Goal: Information Seeking & Learning: Learn about a topic

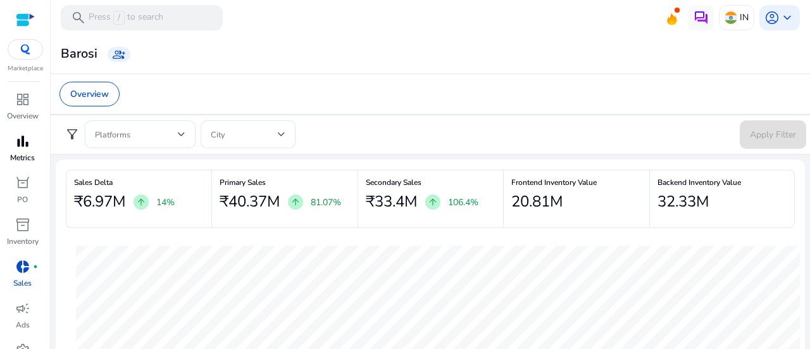
drag, startPoint x: 0, startPoint y: 0, endPoint x: 6, endPoint y: 153, distance: 153.3
click at [6, 153] on link "bar_chart Metrics" at bounding box center [22, 152] width 45 height 42
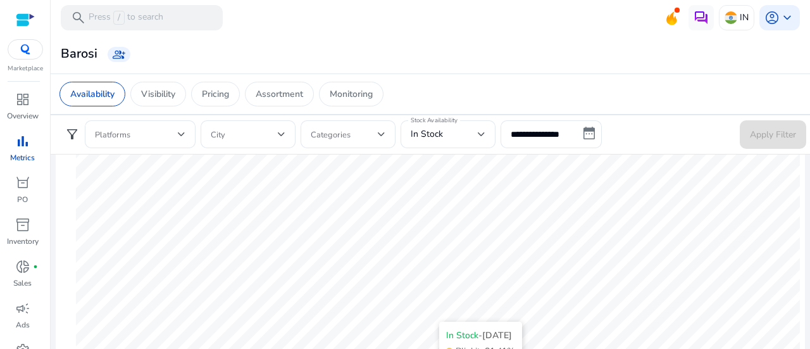
scroll to position [90, 0]
click at [171, 94] on p "Visibility" at bounding box center [158, 93] width 34 height 13
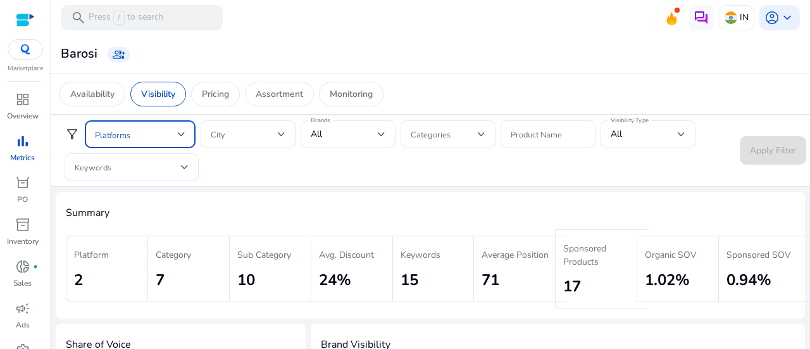
click at [178, 134] on div at bounding box center [182, 134] width 8 height 5
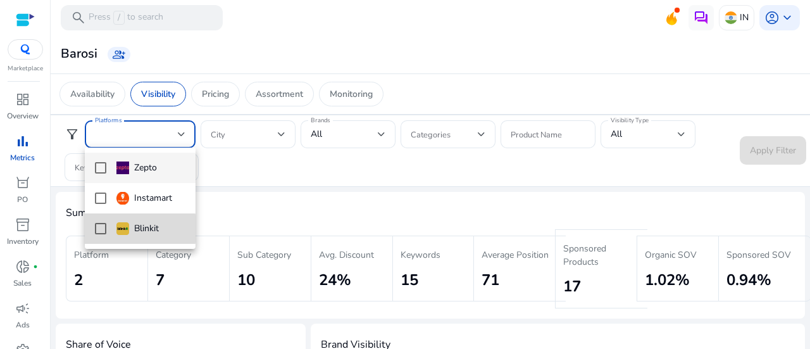
click at [122, 229] on img at bounding box center [122, 228] width 13 height 13
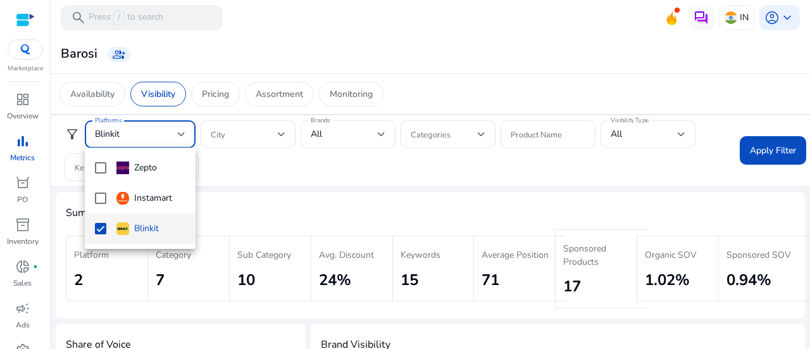
click at [768, 147] on div at bounding box center [405, 174] width 810 height 349
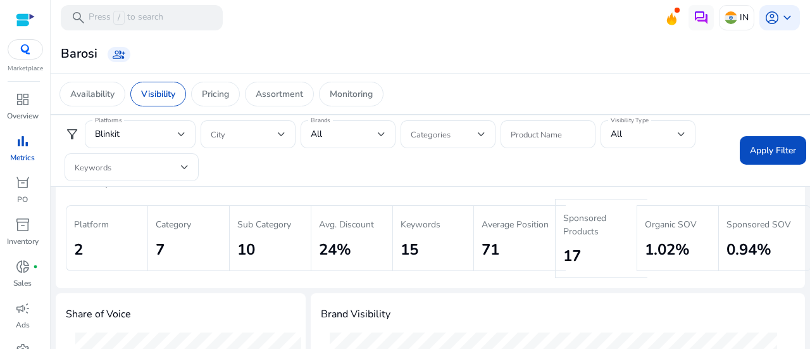
scroll to position [32, 0]
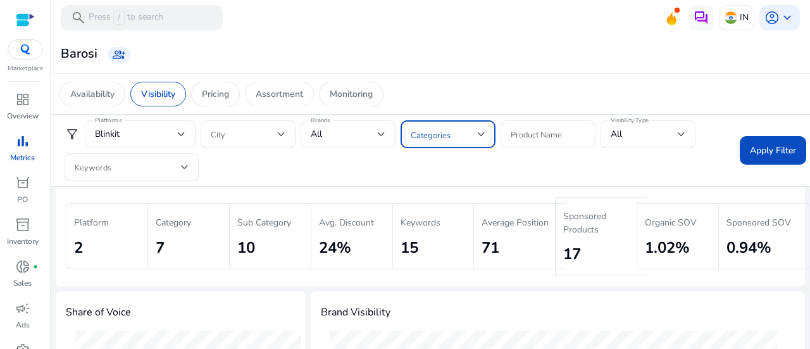
click at [462, 133] on span at bounding box center [444, 134] width 67 height 14
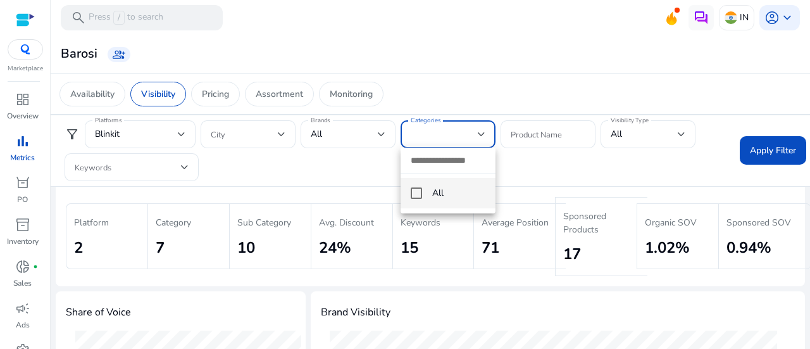
click at [462, 133] on div at bounding box center [405, 174] width 810 height 349
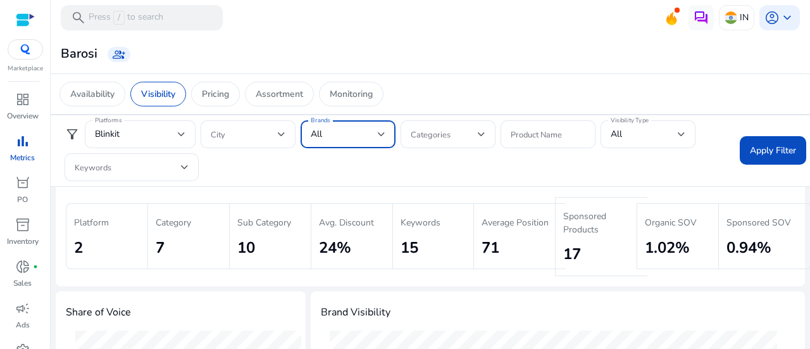
click at [380, 134] on div at bounding box center [382, 134] width 8 height 5
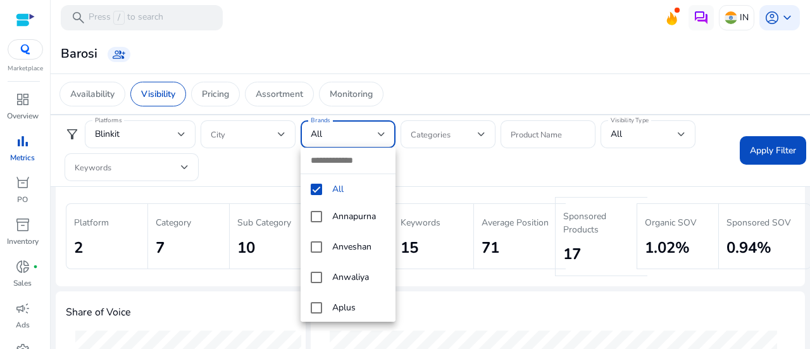
scroll to position [860, 0]
click at [320, 245] on mat-pseudo-checkbox at bounding box center [316, 244] width 11 height 11
click at [484, 177] on div at bounding box center [405, 174] width 810 height 349
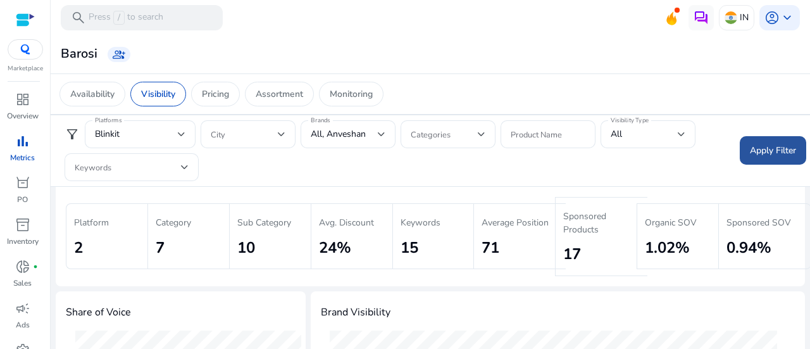
click at [741, 147] on span at bounding box center [773, 150] width 66 height 30
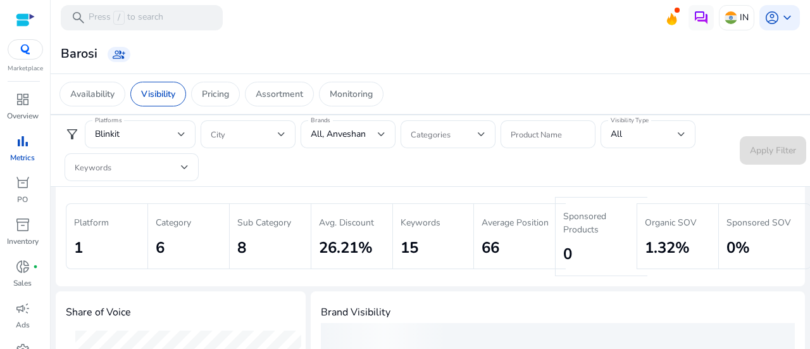
drag, startPoint x: 501, startPoint y: 172, endPoint x: 456, endPoint y: 169, distance: 45.0
click at [456, 169] on div "filter_alt Platforms Blinkit City Brands All, Anveshan Categories Product Name …" at bounding box center [394, 150] width 680 height 61
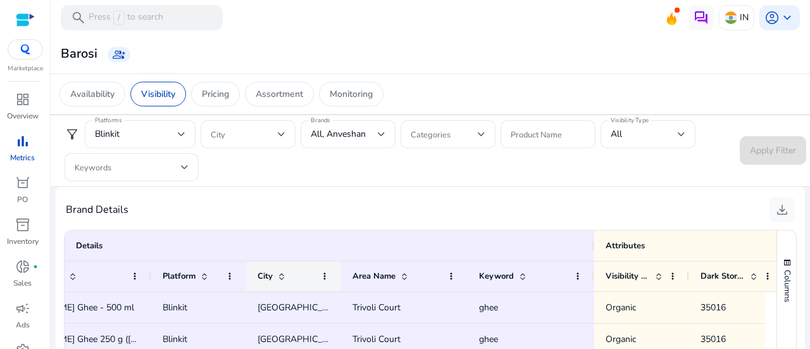
scroll to position [0, 0]
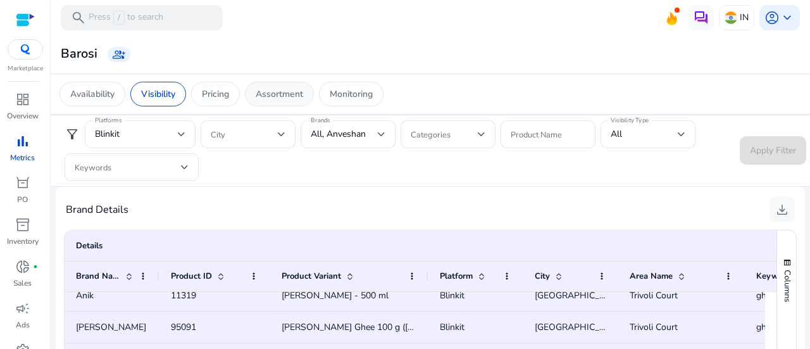
click at [280, 105] on div "Assortment" at bounding box center [279, 94] width 69 height 25
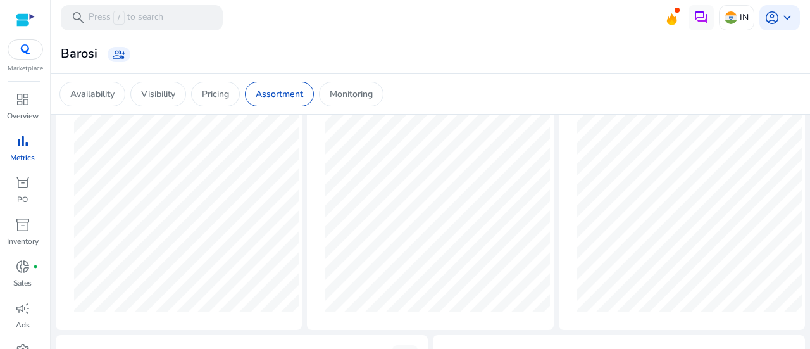
scroll to position [104, 0]
click at [559, 118] on div "Sub Category Share" at bounding box center [682, 171] width 246 height 310
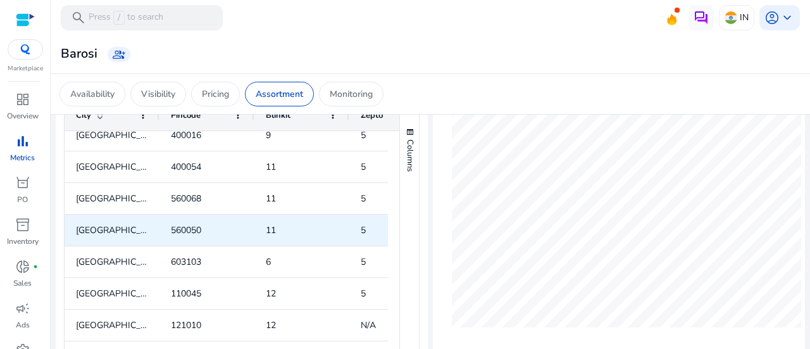
scroll to position [367, 0]
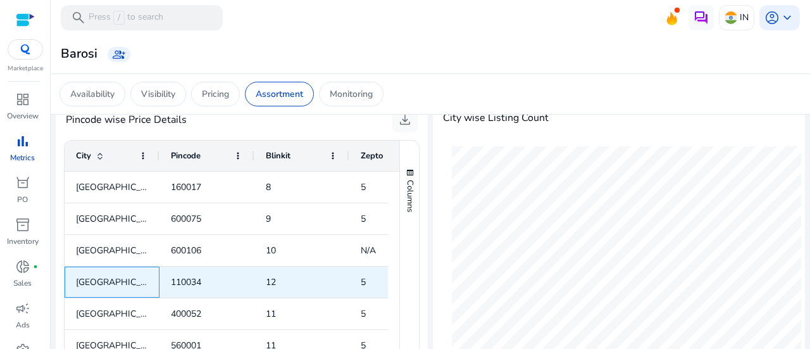
click at [104, 285] on span "[GEOGRAPHIC_DATA]" at bounding box center [112, 282] width 72 height 26
click at [201, 280] on span "110034" at bounding box center [186, 282] width 30 height 12
click at [271, 287] on span "12" at bounding box center [271, 282] width 10 height 12
click at [361, 282] on span "5" at bounding box center [363, 282] width 5 height 12
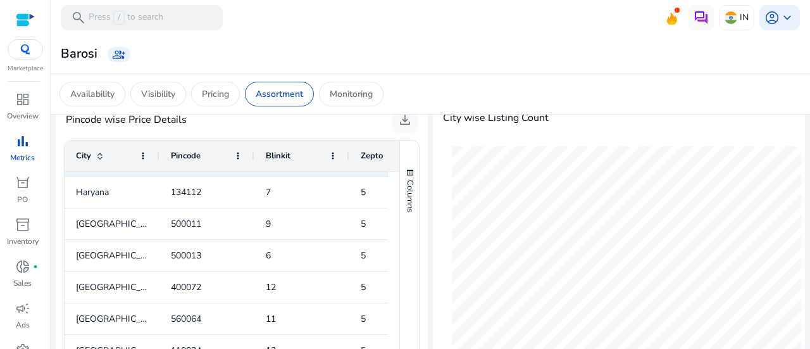
scroll to position [936, 0]
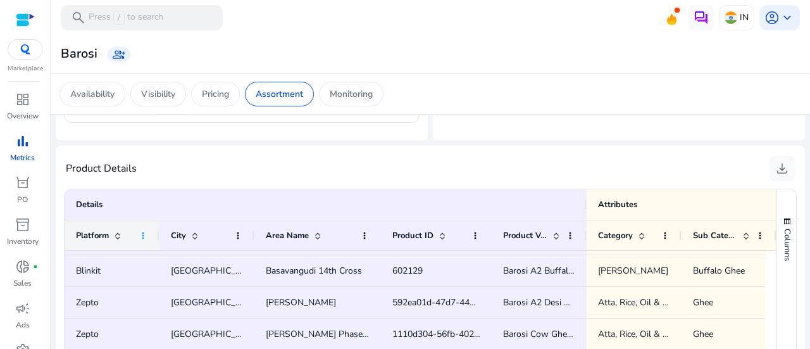
click at [144, 236] on span at bounding box center [143, 235] width 10 height 10
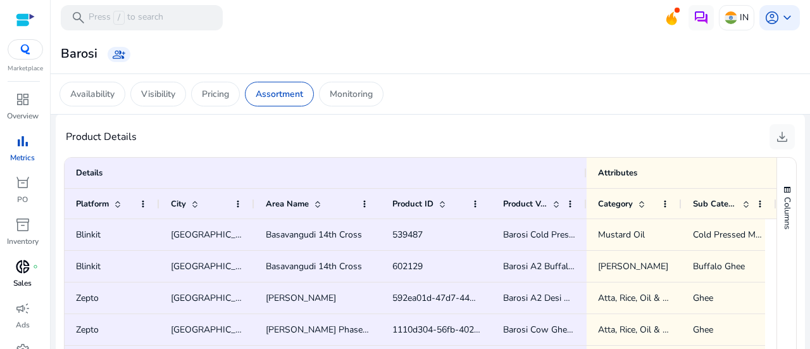
click at [27, 278] on p "Sales" at bounding box center [22, 282] width 18 height 11
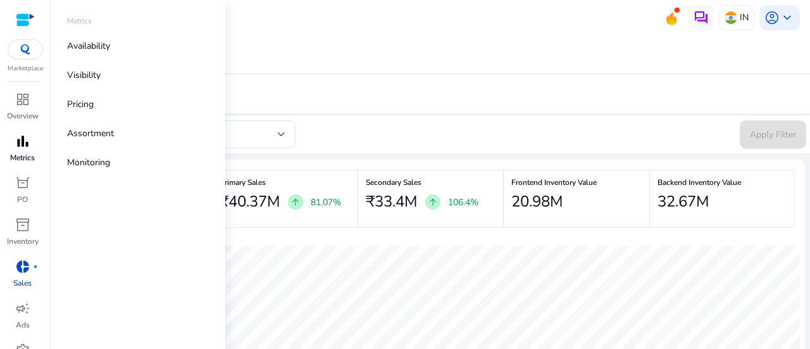
click at [33, 141] on div "bar_chart" at bounding box center [22, 141] width 35 height 20
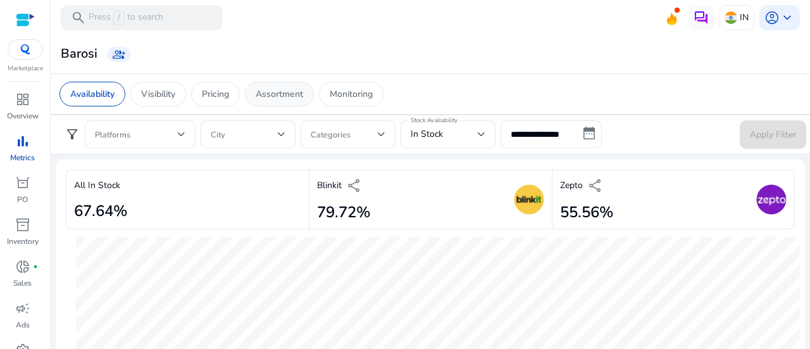
click at [279, 94] on p "Assortment" at bounding box center [279, 93] width 47 height 13
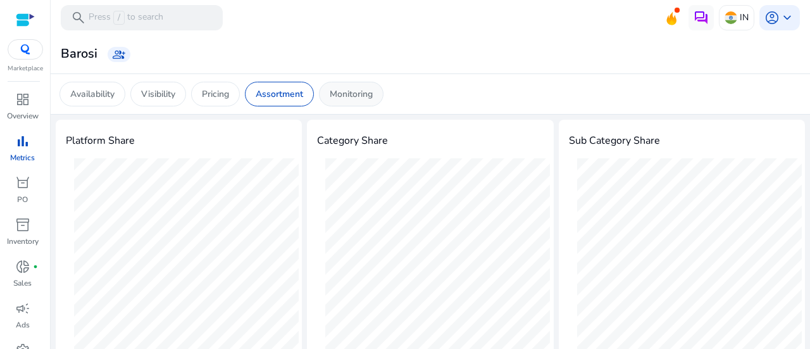
click at [349, 89] on p "Monitoring" at bounding box center [351, 93] width 43 height 13
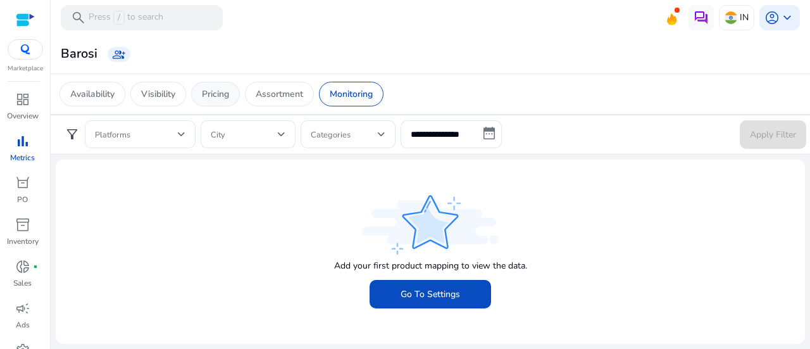
click at [218, 87] on p "Pricing" at bounding box center [215, 93] width 27 height 13
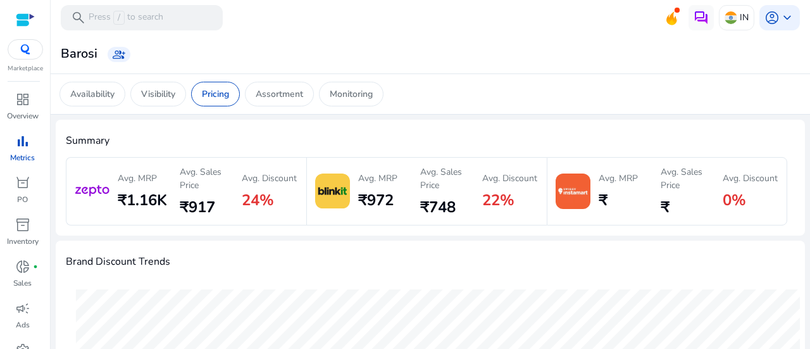
click at [332, 194] on img at bounding box center [332, 190] width 35 height 35
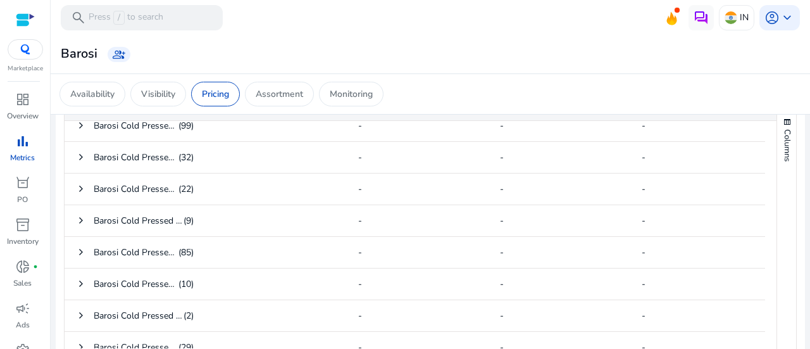
scroll to position [539, 0]
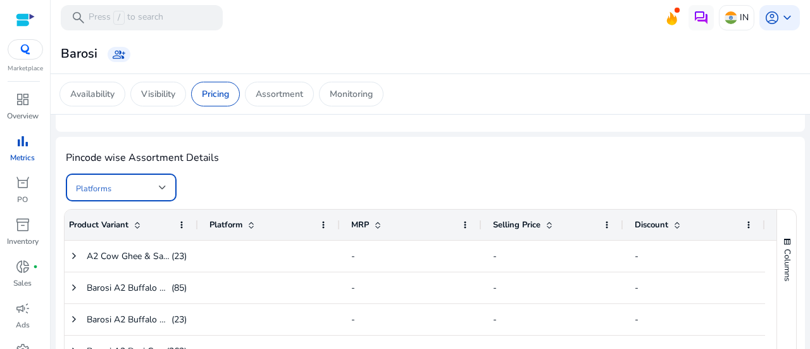
click at [163, 187] on div at bounding box center [163, 187] width 8 height 5
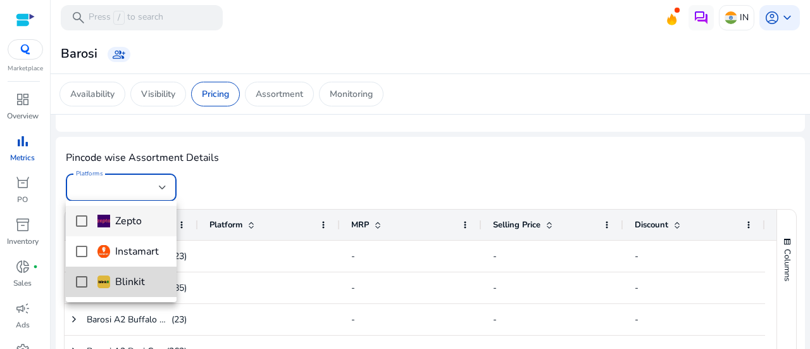
click at [118, 276] on div "Blinkit" at bounding box center [120, 282] width 47 height 14
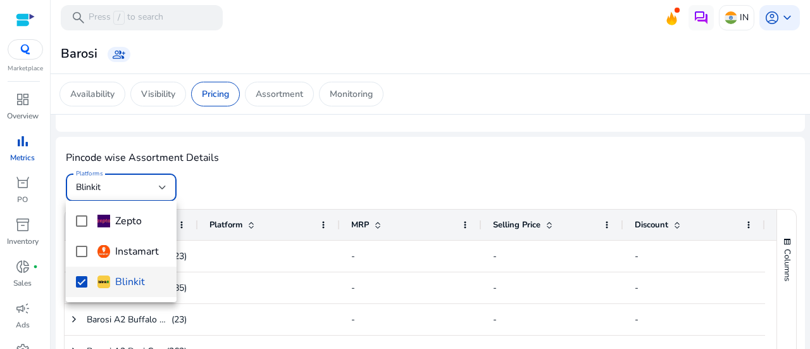
click at [446, 160] on div at bounding box center [405, 174] width 810 height 349
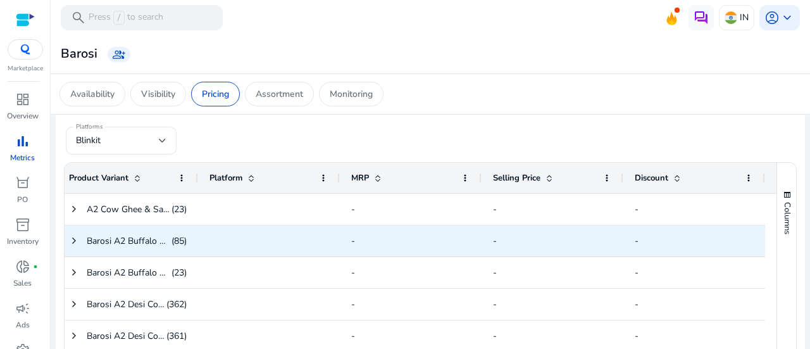
scroll to position [0, 0]
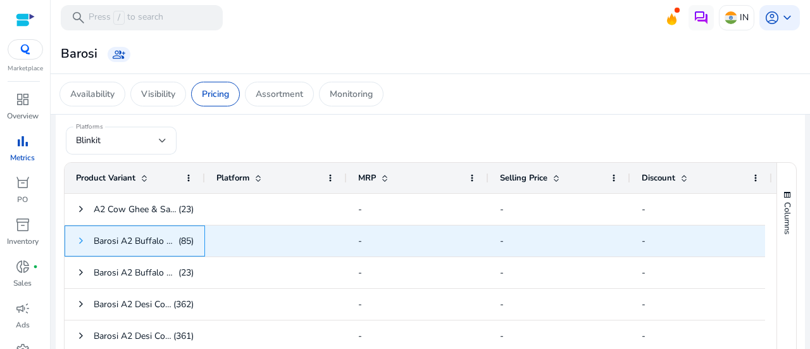
click at [78, 240] on span at bounding box center [81, 240] width 10 height 10
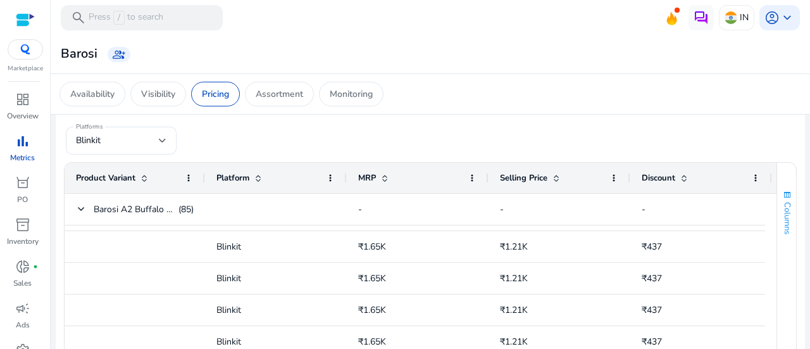
click at [784, 218] on span "Columns" at bounding box center [787, 218] width 11 height 32
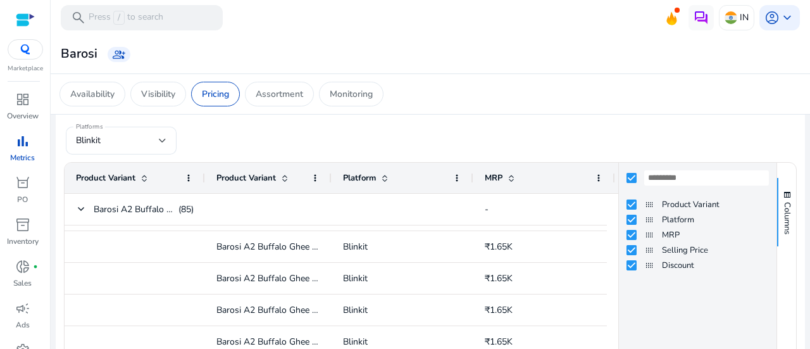
click at [630, 93] on app-sa-custom-tab "Availability Visibility Pricing Assortment Monitoring" at bounding box center [431, 94] width 742 height 25
click at [594, 131] on form "Platforms Blinkit" at bounding box center [430, 141] width 729 height 28
click at [787, 216] on span "Columns" at bounding box center [787, 218] width 11 height 32
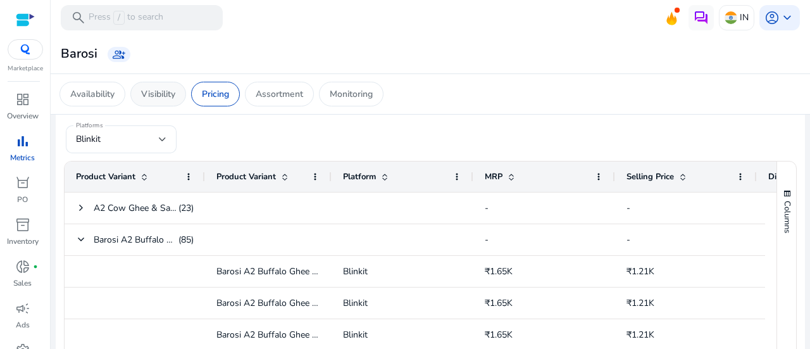
click at [153, 96] on p "Visibility" at bounding box center [158, 93] width 34 height 13
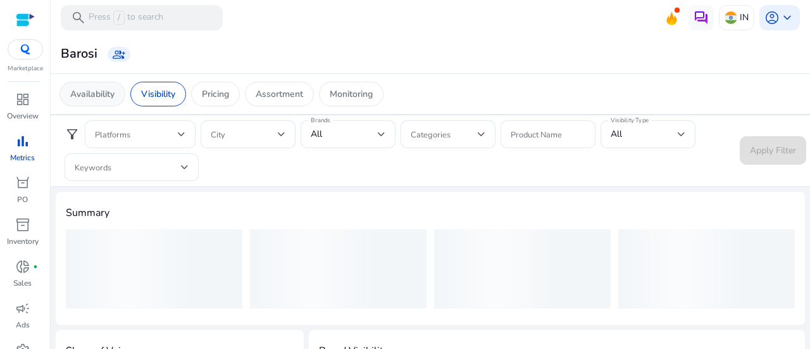
click at [83, 97] on p "Availability" at bounding box center [92, 93] width 44 height 13
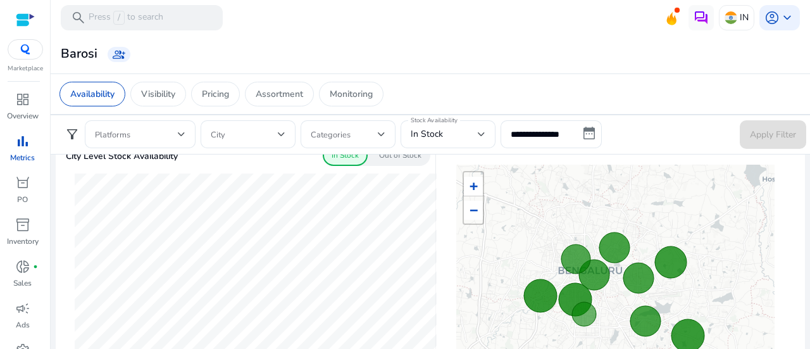
scroll to position [403, 0]
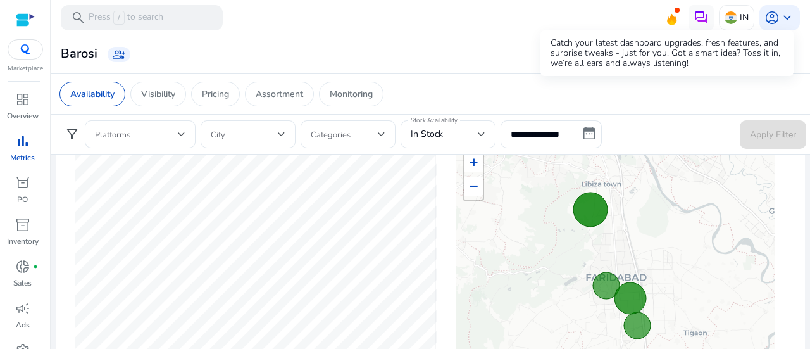
click at [670, 22] on icon at bounding box center [671, 18] width 9 height 11
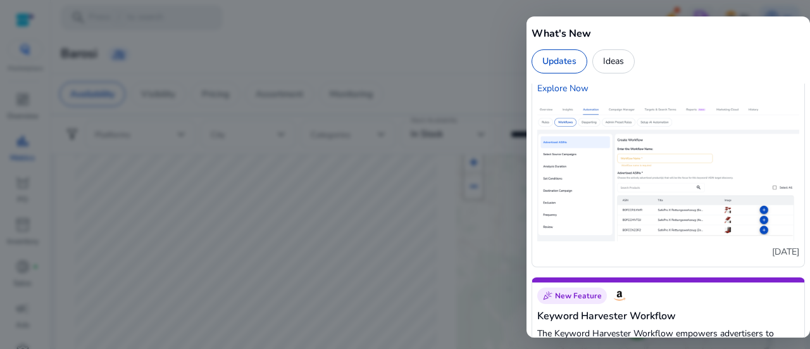
scroll to position [4031, 0]
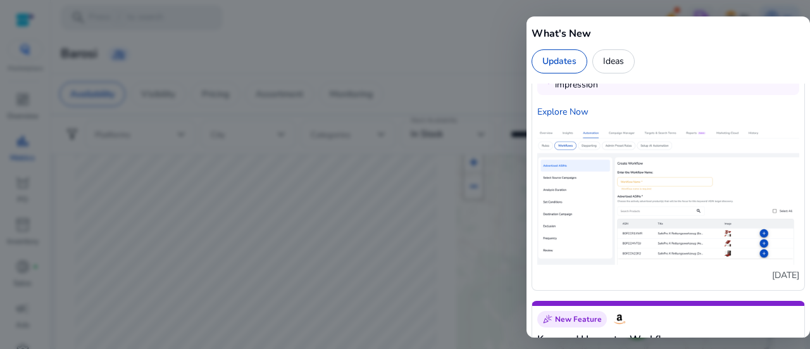
click at [611, 70] on div "Ideas" at bounding box center [613, 61] width 42 height 24
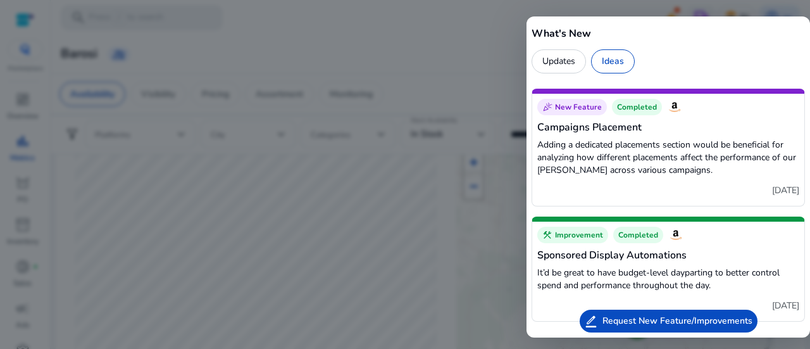
click at [436, 196] on div at bounding box center [405, 174] width 810 height 349
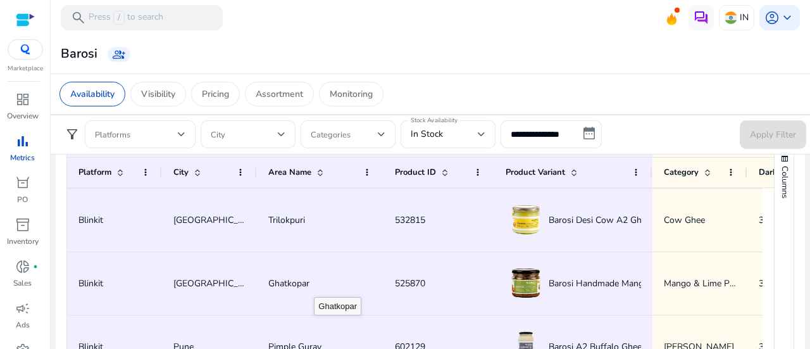
scroll to position [522, 0]
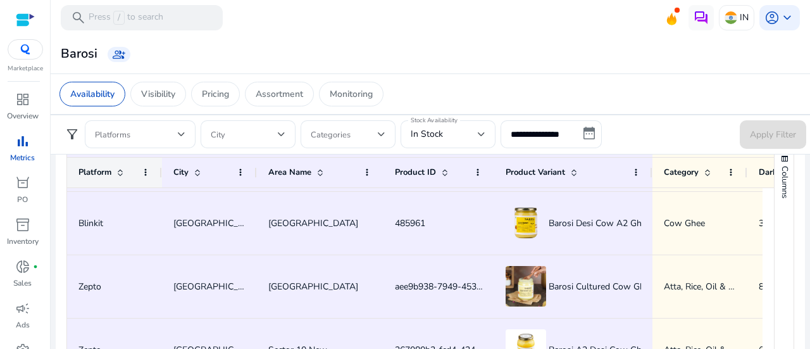
click at [120, 174] on span at bounding box center [120, 172] width 10 height 10
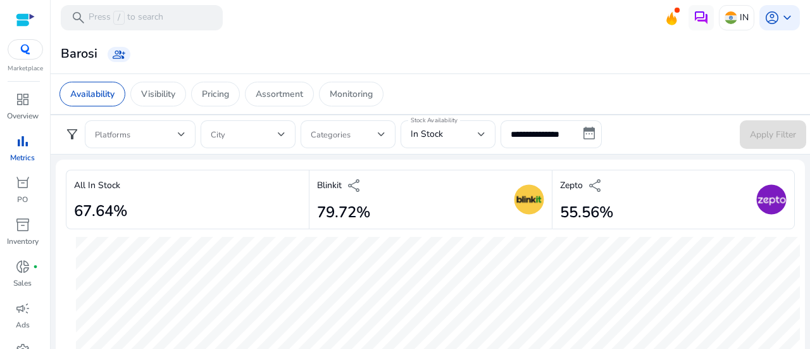
scroll to position [837, 0]
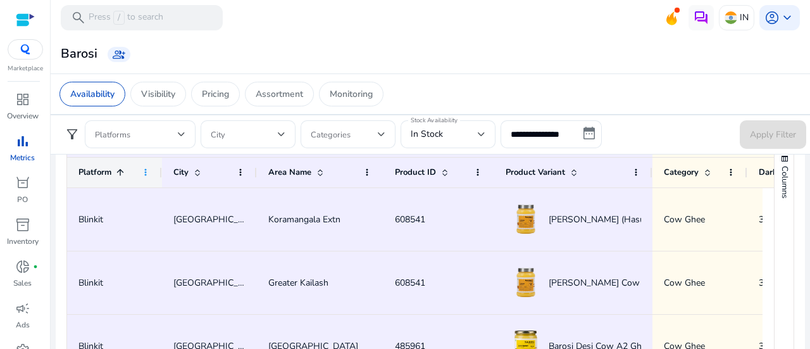
click at [145, 168] on span at bounding box center [146, 172] width 10 height 10
click at [106, 263] on div "Blinkit" at bounding box center [114, 282] width 72 height 61
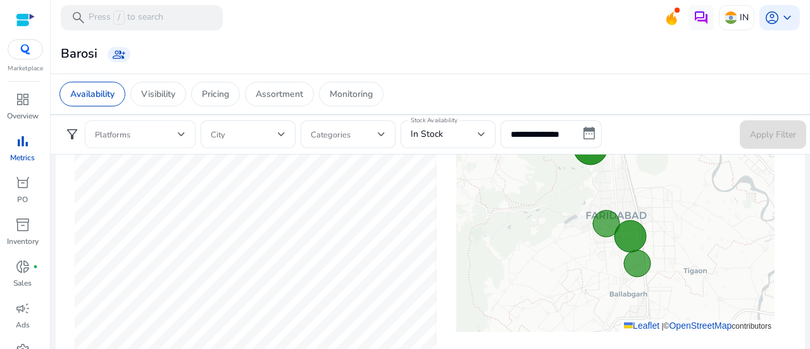
scroll to position [463, 0]
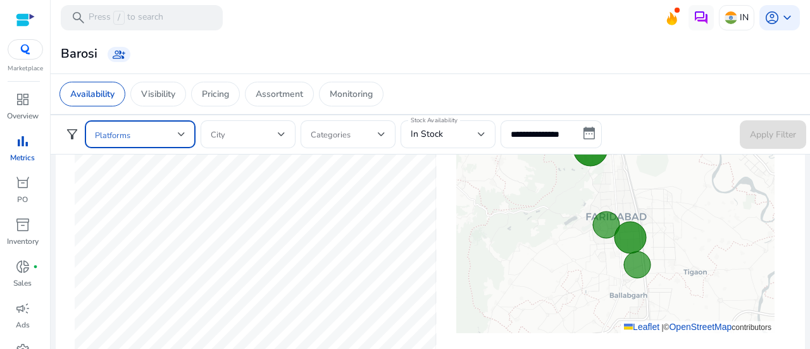
click at [181, 136] on div at bounding box center [182, 134] width 8 height 5
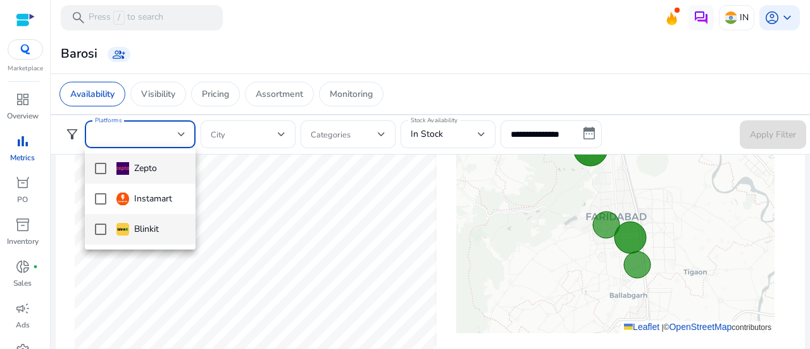
click at [129, 228] on div "Blinkit" at bounding box center [137, 229] width 42 height 14
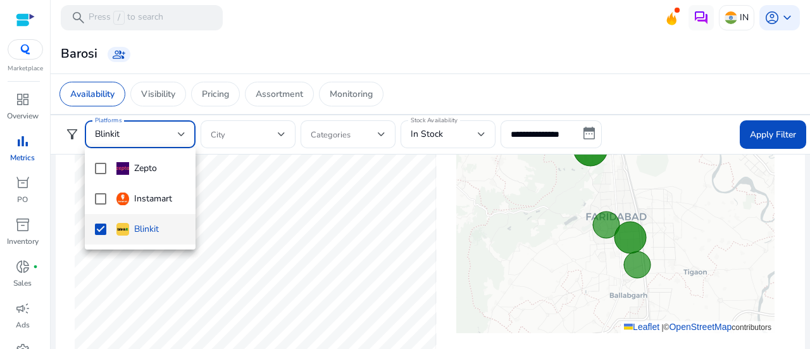
click at [767, 130] on div at bounding box center [405, 174] width 810 height 349
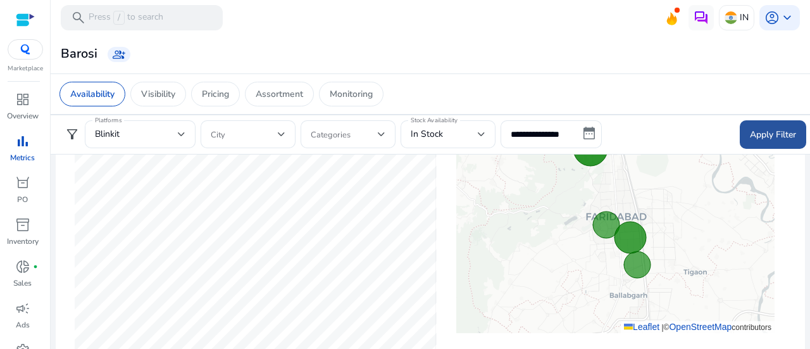
click at [760, 134] on span "Apply Filter" at bounding box center [773, 134] width 46 height 13
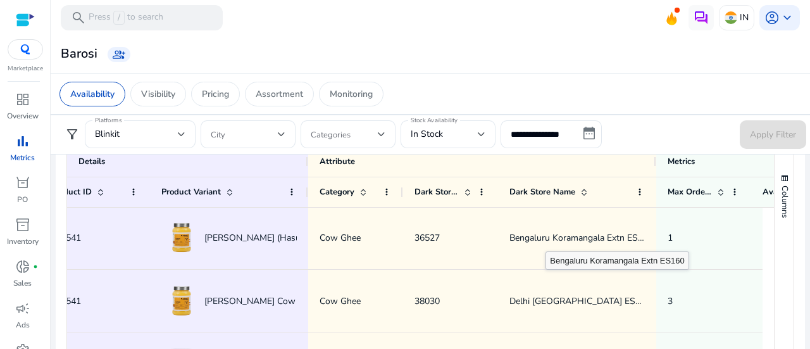
scroll to position [0, 382]
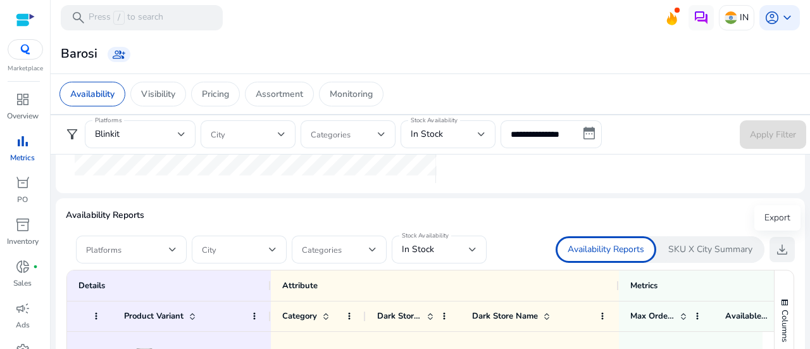
click at [776, 251] on span "download" at bounding box center [782, 249] width 15 height 15
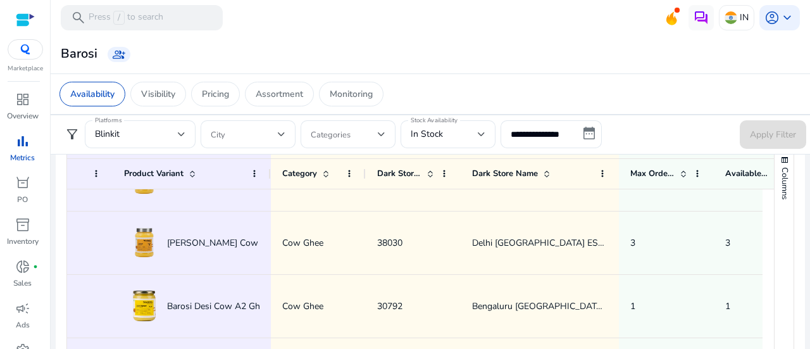
scroll to position [24, 0]
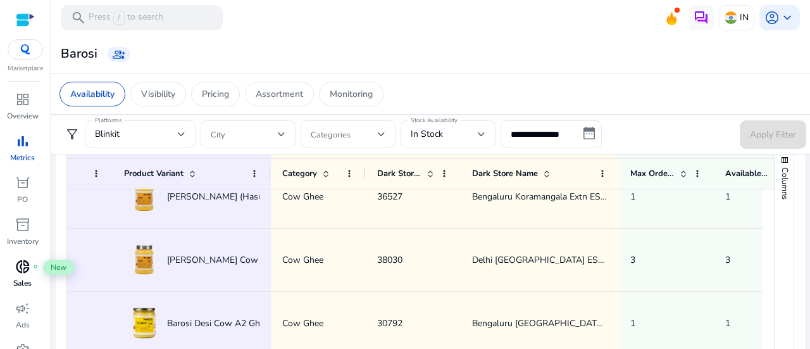
click at [19, 269] on span "donut_small" at bounding box center [22, 266] width 15 height 15
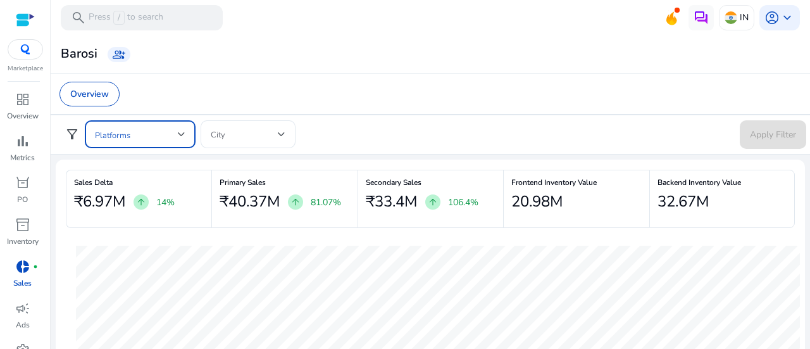
click at [166, 135] on span at bounding box center [136, 134] width 83 height 14
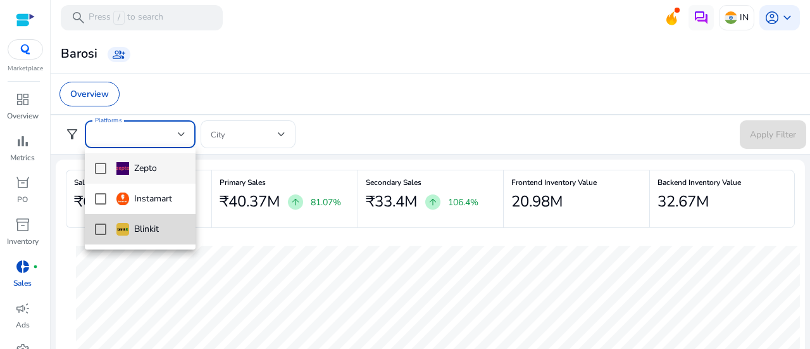
click at [141, 230] on div "Blinkit" at bounding box center [137, 229] width 42 height 14
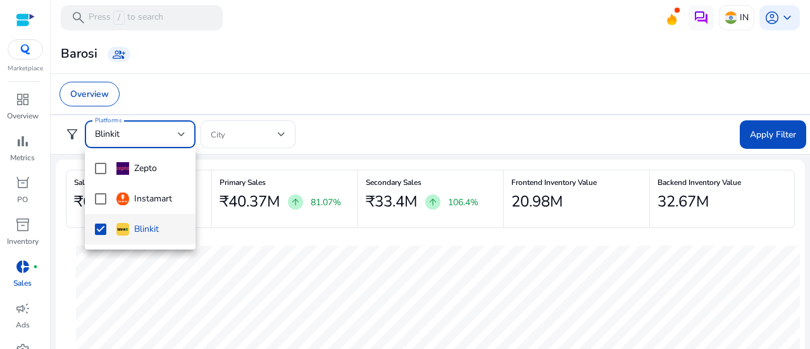
click at [313, 134] on div at bounding box center [405, 174] width 810 height 349
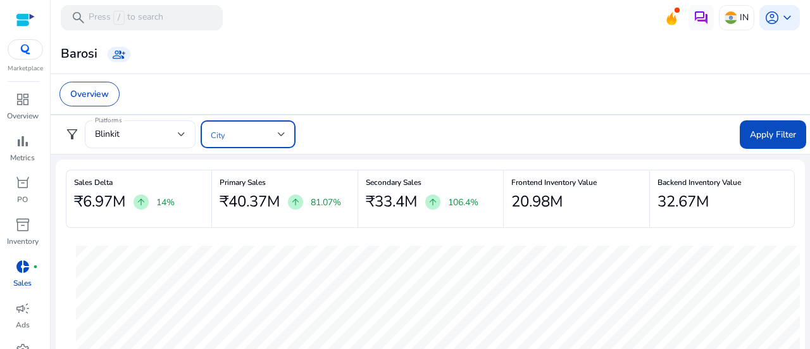
click at [281, 132] on div at bounding box center [282, 134] width 8 height 5
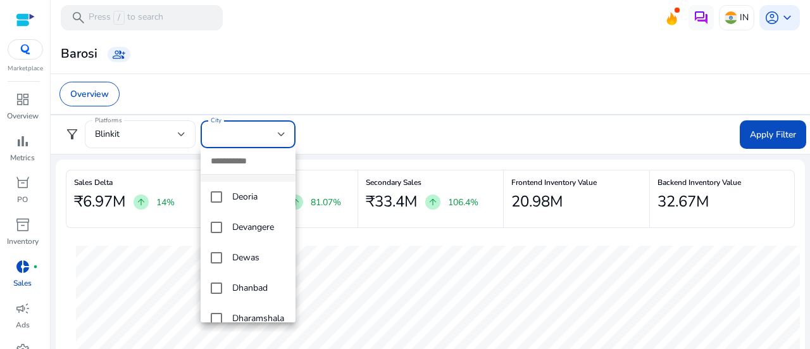
click at [224, 182] on mat-option "[GEOGRAPHIC_DATA]" at bounding box center [248, 166] width 95 height 30
click at [407, 142] on div at bounding box center [405, 174] width 810 height 349
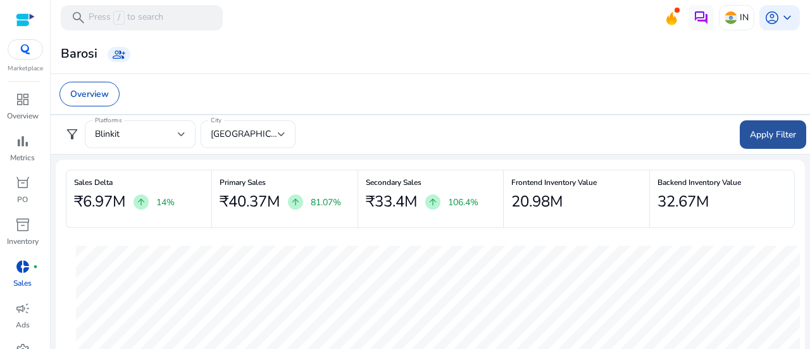
click at [756, 135] on span "Apply Filter" at bounding box center [773, 134] width 46 height 13
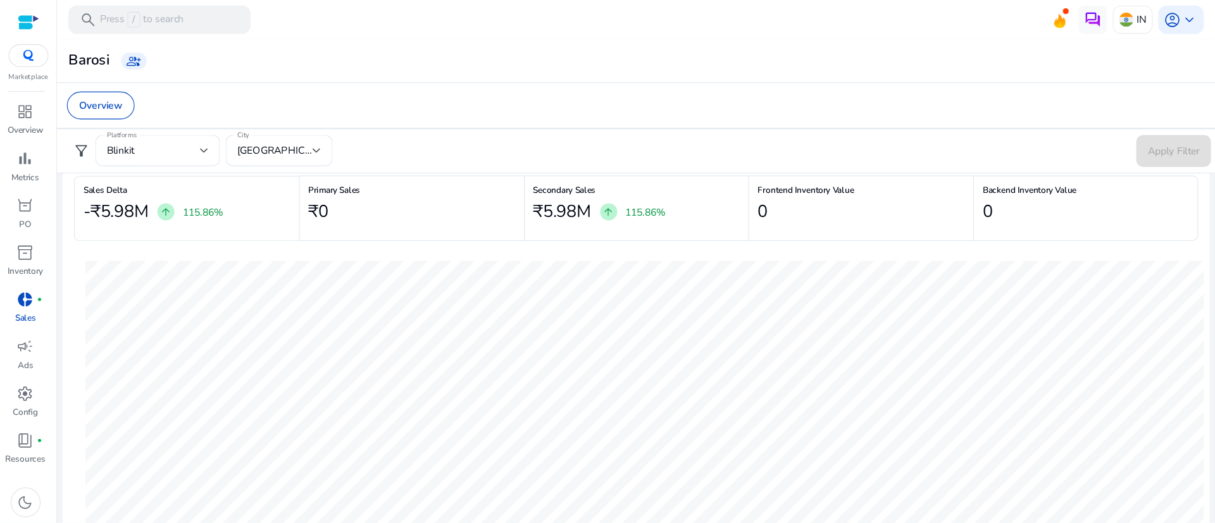
scroll to position [13, 0]
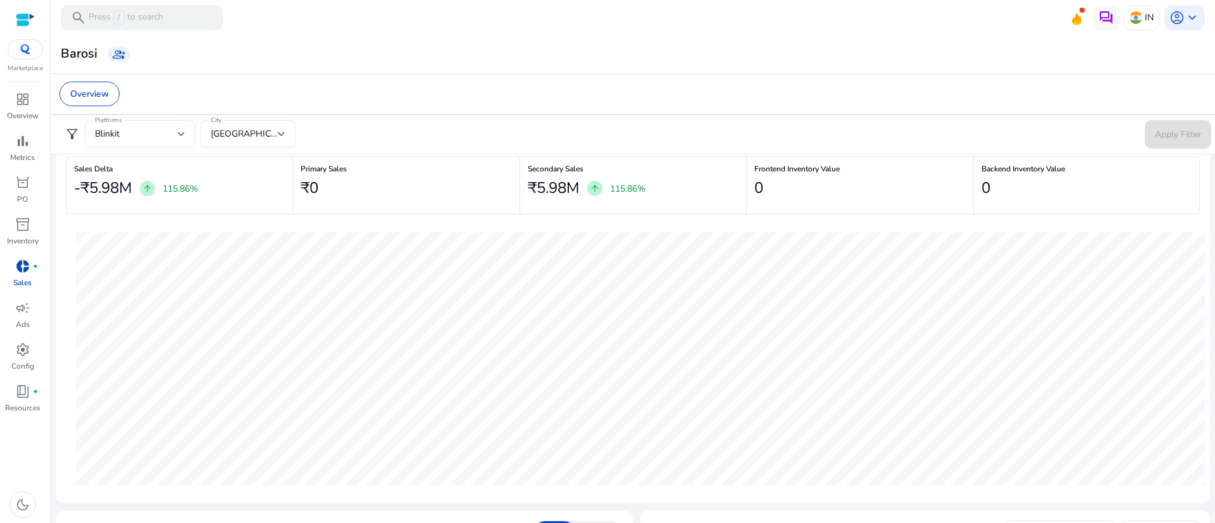
drag, startPoint x: 795, startPoint y: 0, endPoint x: 795, endPoint y: 58, distance: 58.2
click at [795, 58] on div "Barosi group_add" at bounding box center [633, 53] width 1155 height 23
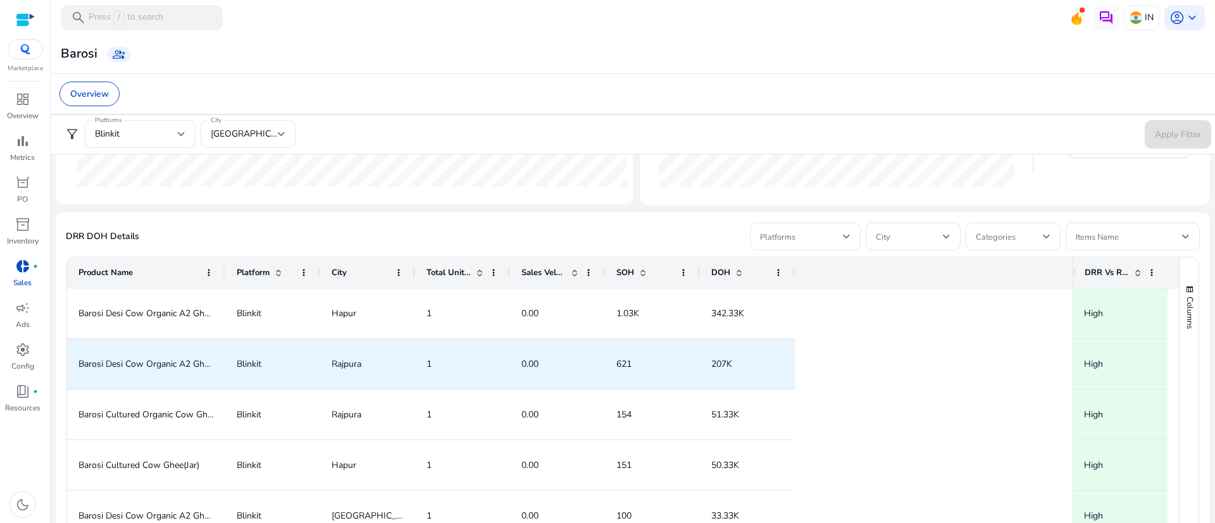
scroll to position [634, 0]
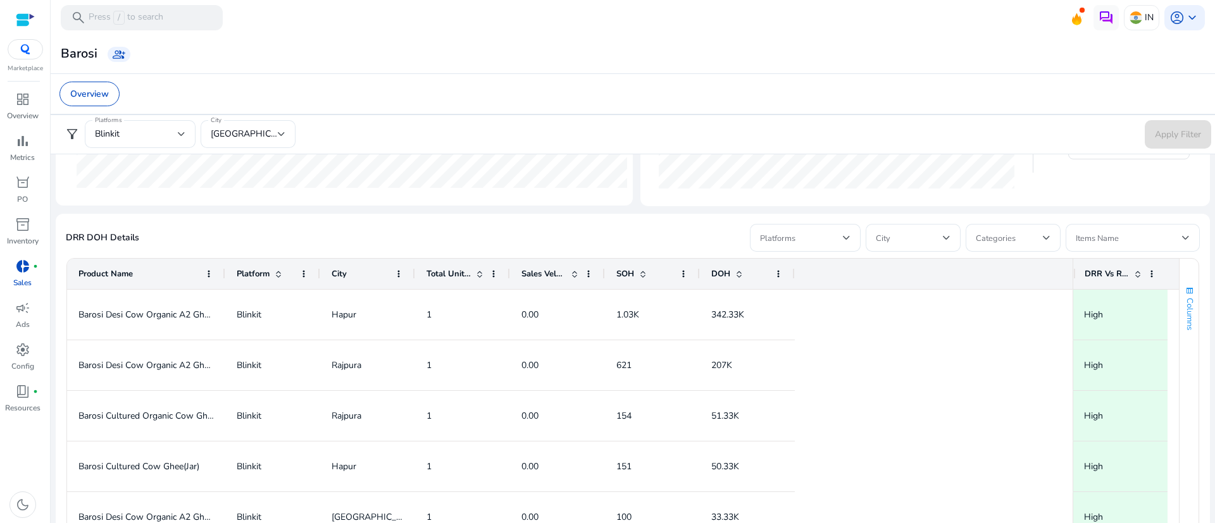
click at [810, 303] on span "Columns" at bounding box center [1189, 314] width 11 height 32
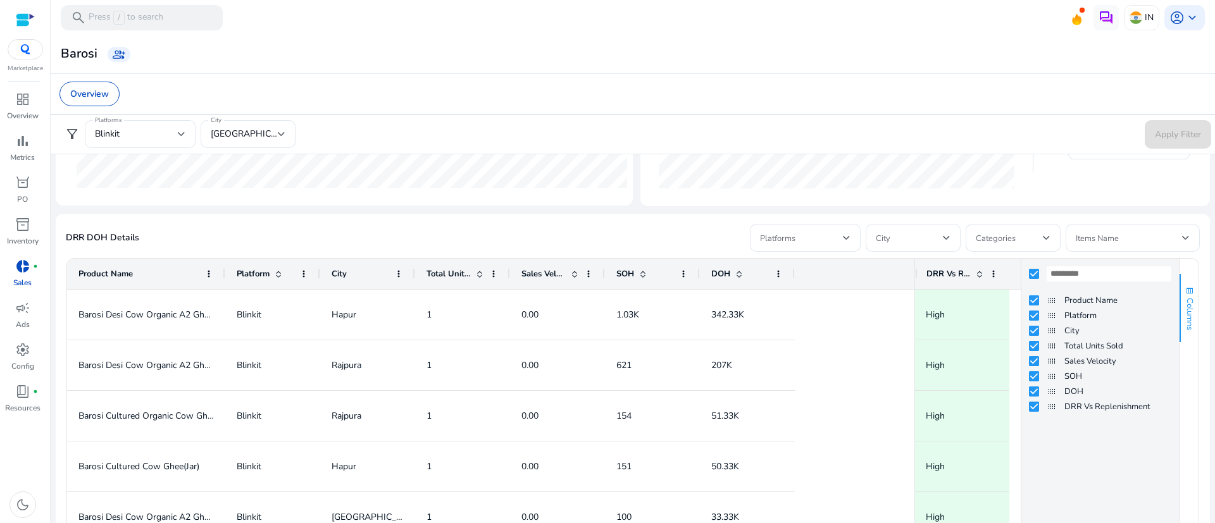
click at [810, 303] on span "Columns" at bounding box center [1189, 314] width 11 height 32
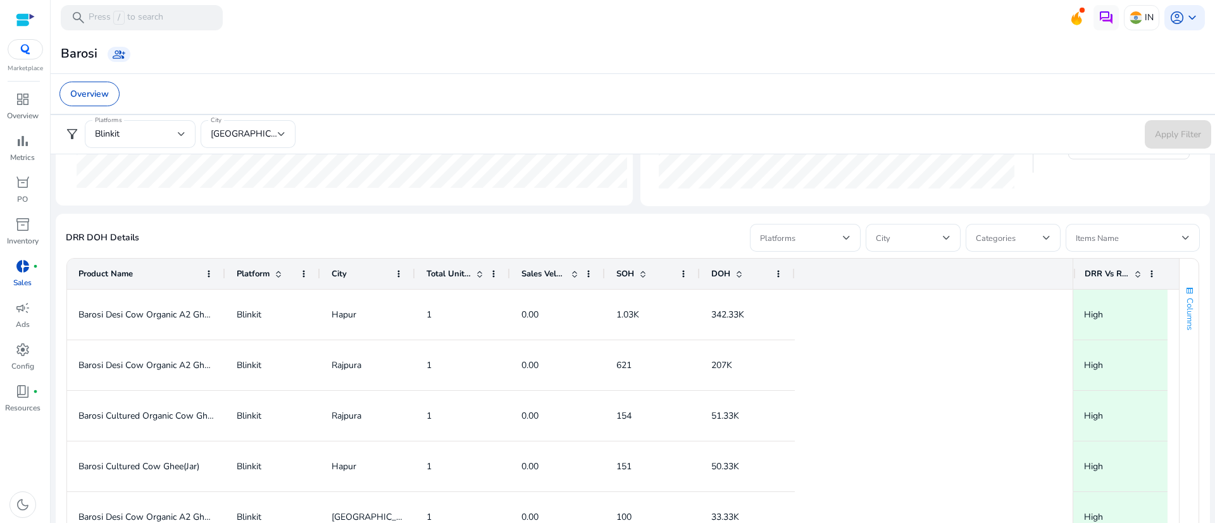
click at [810, 303] on span "Columns" at bounding box center [1189, 314] width 11 height 32
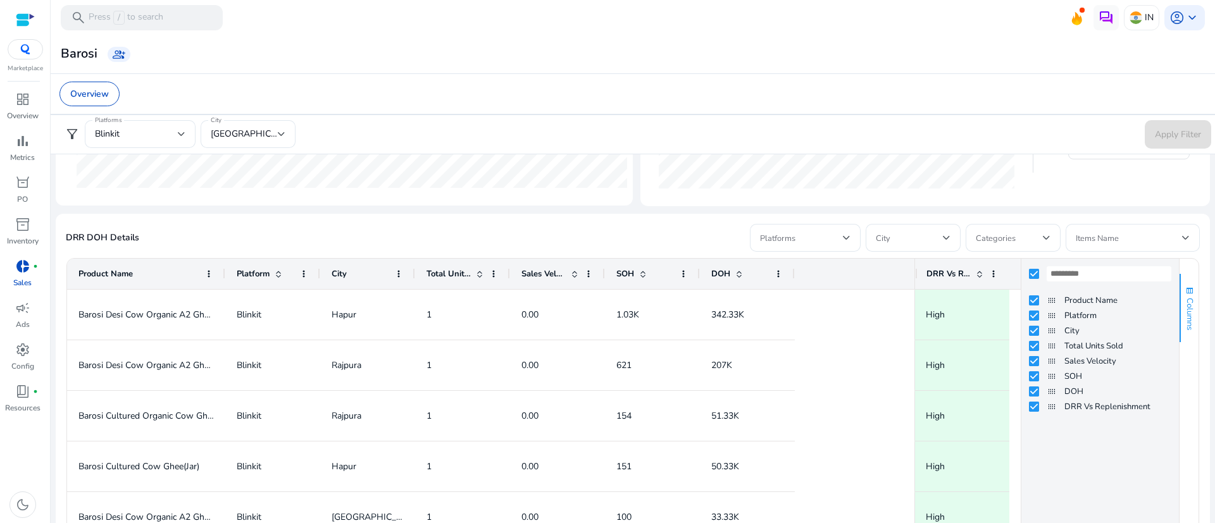
click at [810, 303] on span "Columns" at bounding box center [1189, 314] width 11 height 32
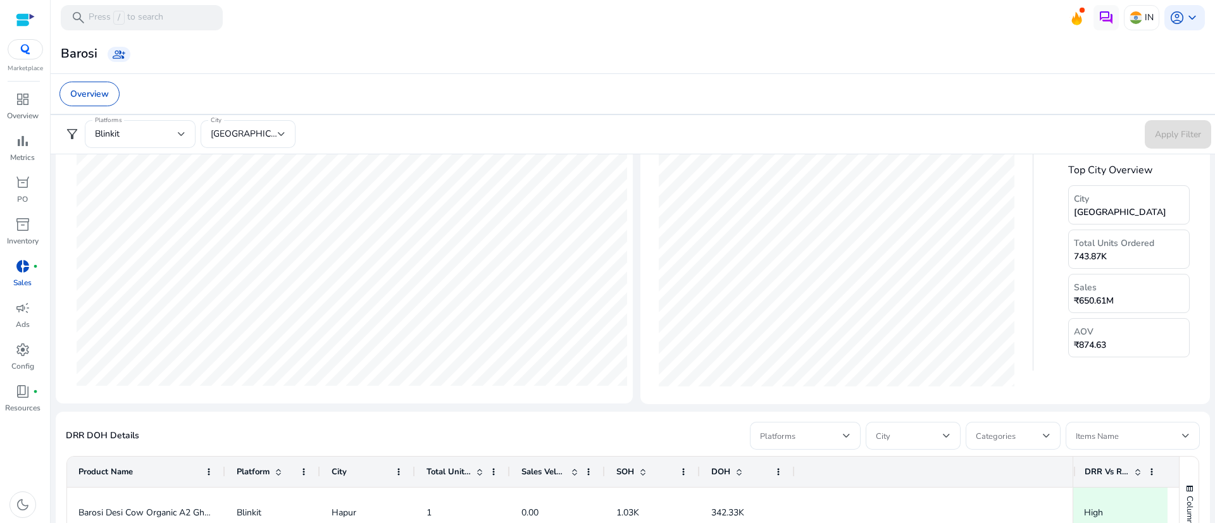
scroll to position [435, 0]
click at [25, 348] on span "book_4" at bounding box center [22, 391] width 15 height 15
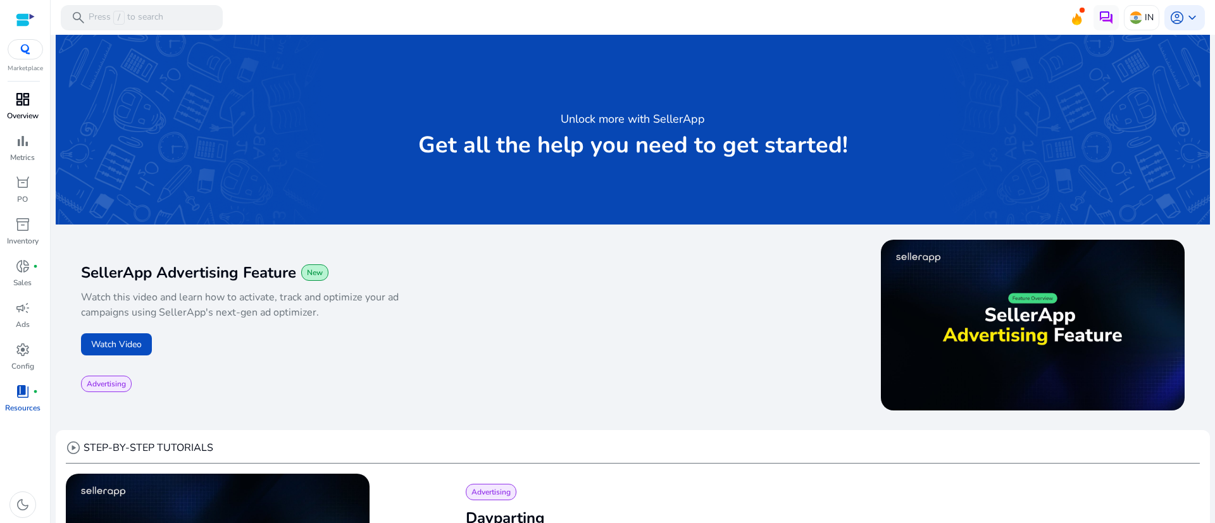
click at [28, 95] on span "dashboard" at bounding box center [22, 99] width 15 height 15
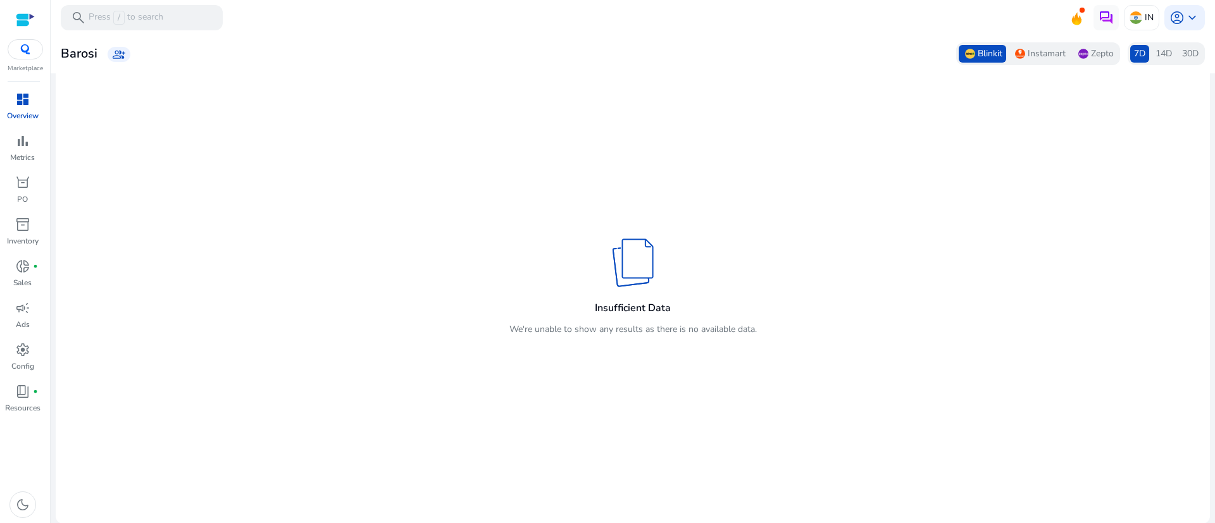
scroll to position [59, 0]
click at [6, 146] on link "bar_chart Metrics" at bounding box center [22, 152] width 45 height 42
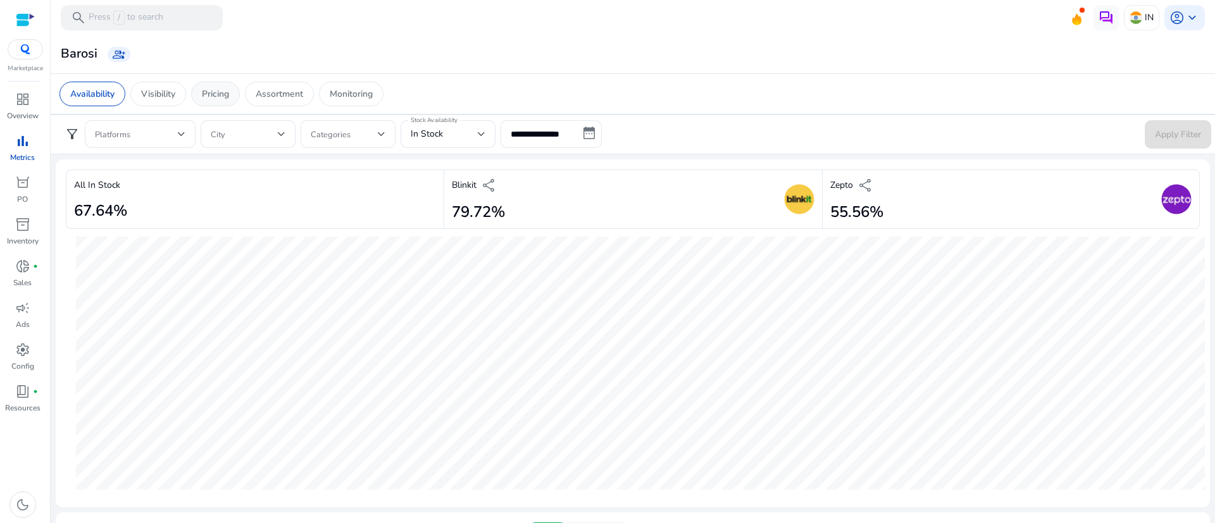
click at [218, 94] on p "Pricing" at bounding box center [215, 93] width 27 height 13
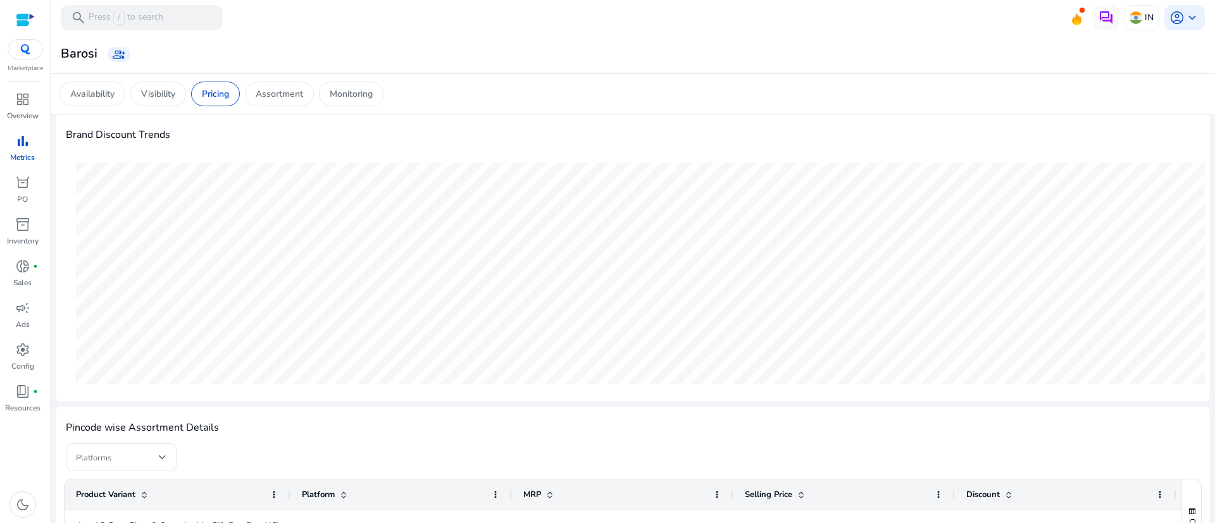
scroll to position [34, 0]
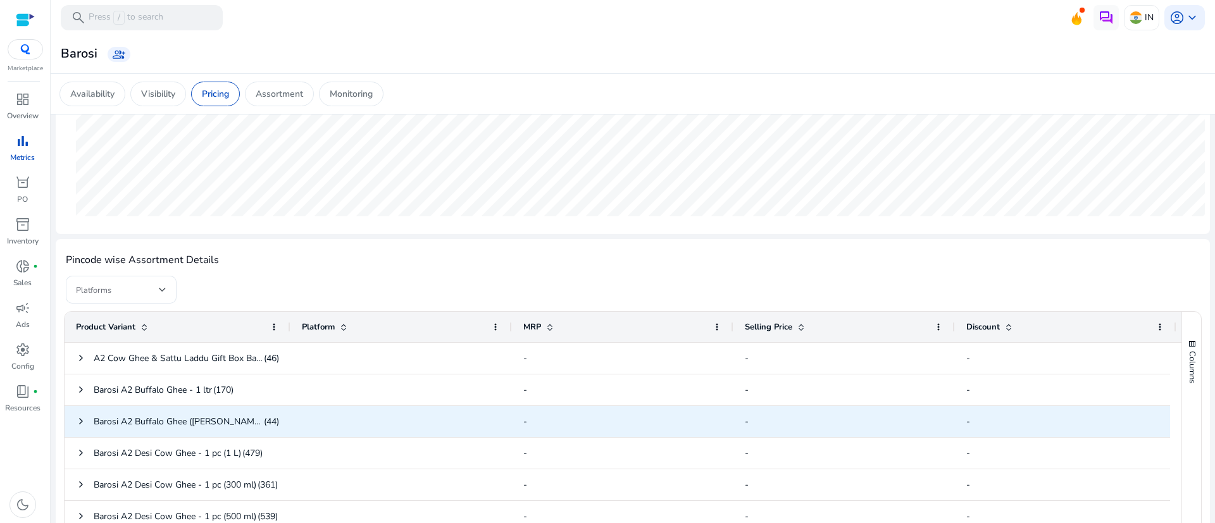
scroll to position [0, 11]
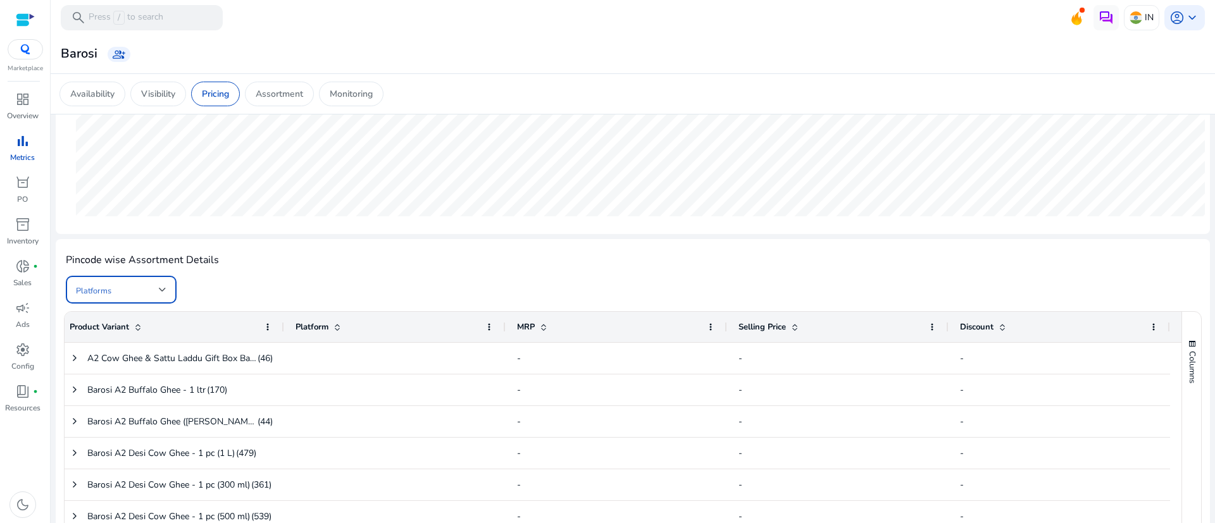
click at [153, 287] on span at bounding box center [117, 290] width 83 height 14
click at [120, 391] on div "Blinkit" at bounding box center [120, 385] width 47 height 14
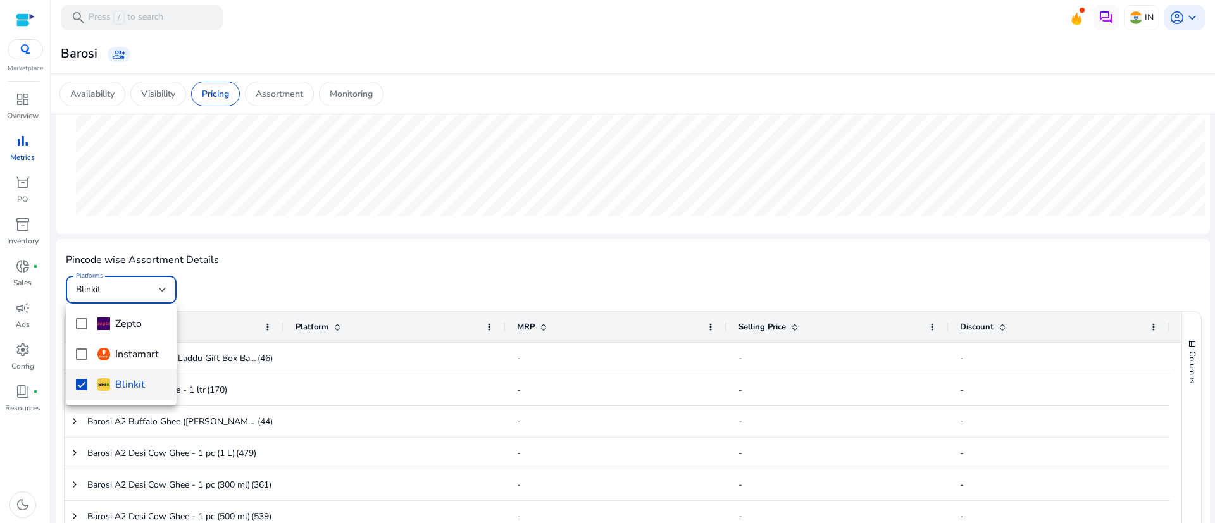
click at [293, 271] on div at bounding box center [607, 261] width 1215 height 523
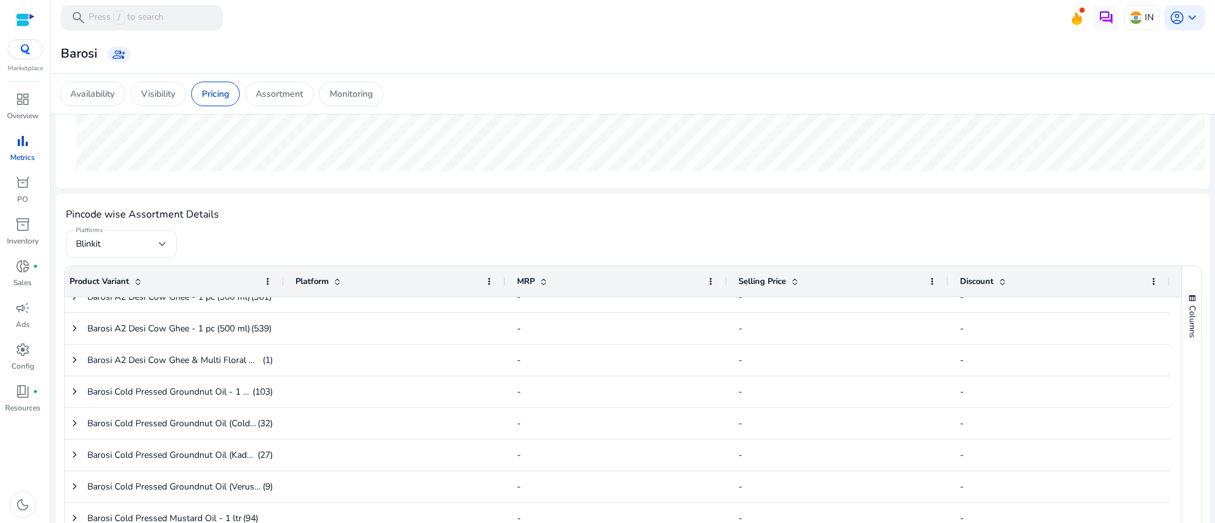
scroll to position [0, 0]
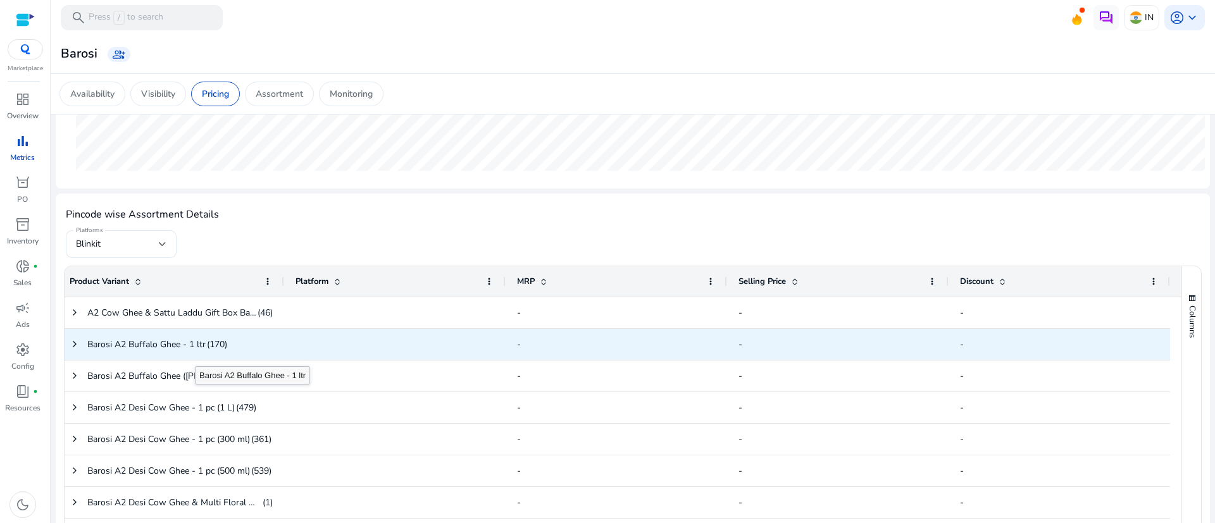
click at [195, 355] on span "Barosi A2 Buffalo Ghee - 1 ltr" at bounding box center [146, 345] width 118 height 26
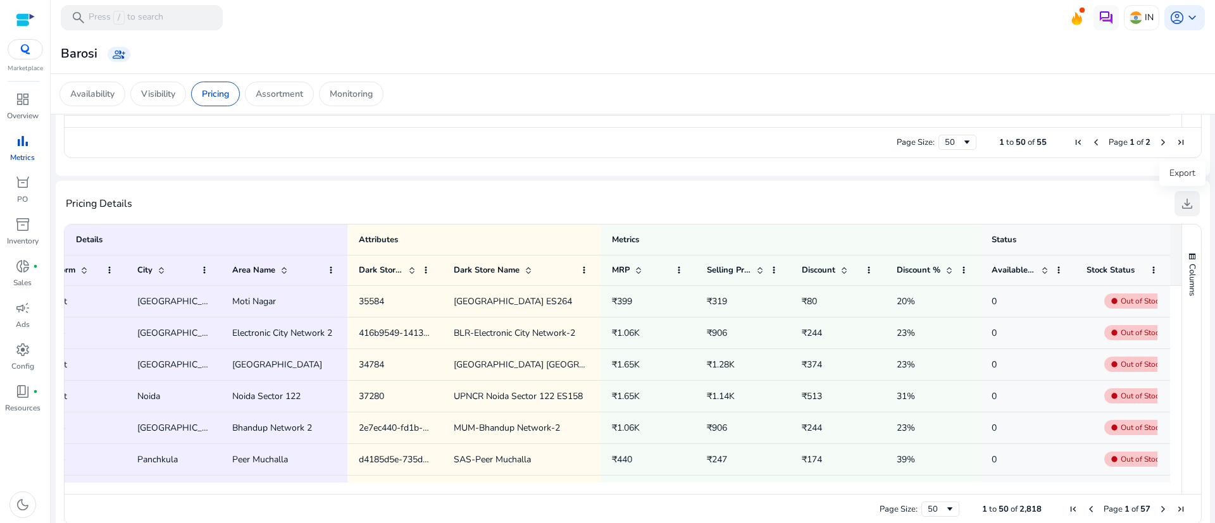
click at [1182, 207] on span "download" at bounding box center [1187, 203] width 15 height 15
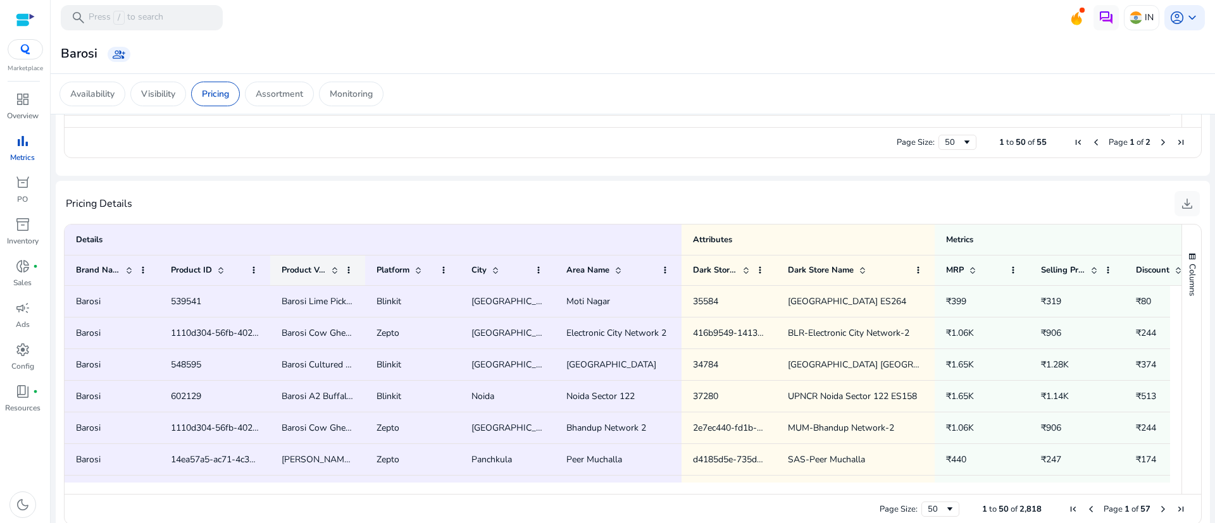
click at [339, 266] on span at bounding box center [335, 270] width 10 height 10
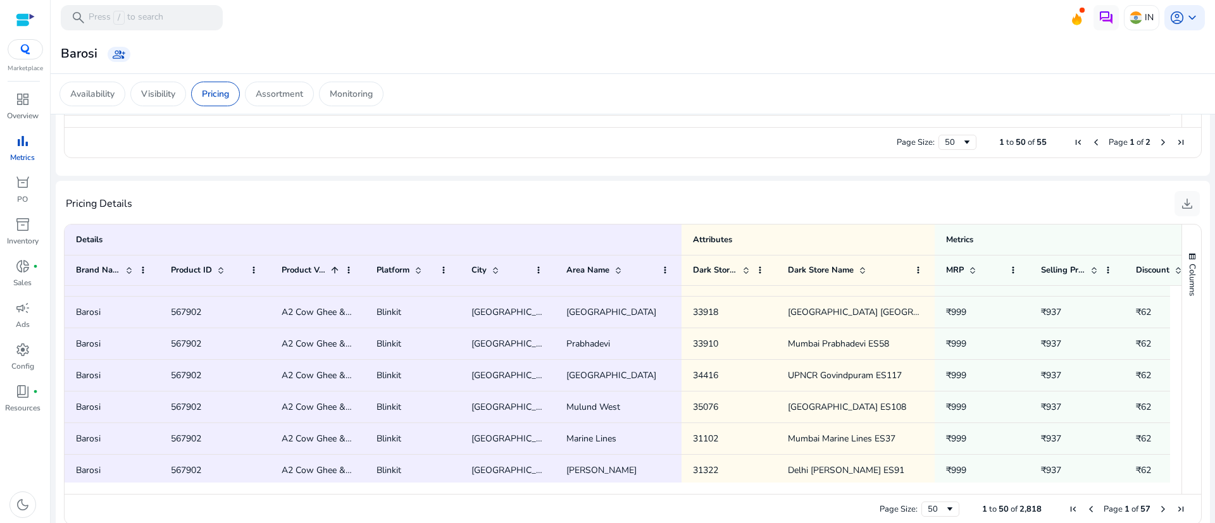
scroll to position [125, 0]
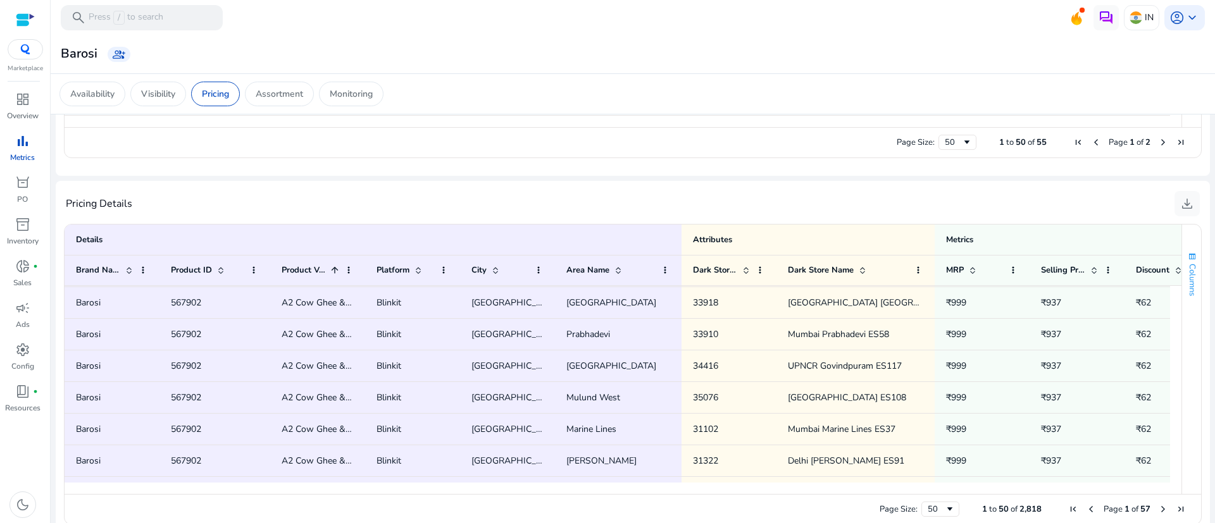
click at [1185, 263] on button "Columns" at bounding box center [1191, 274] width 19 height 68
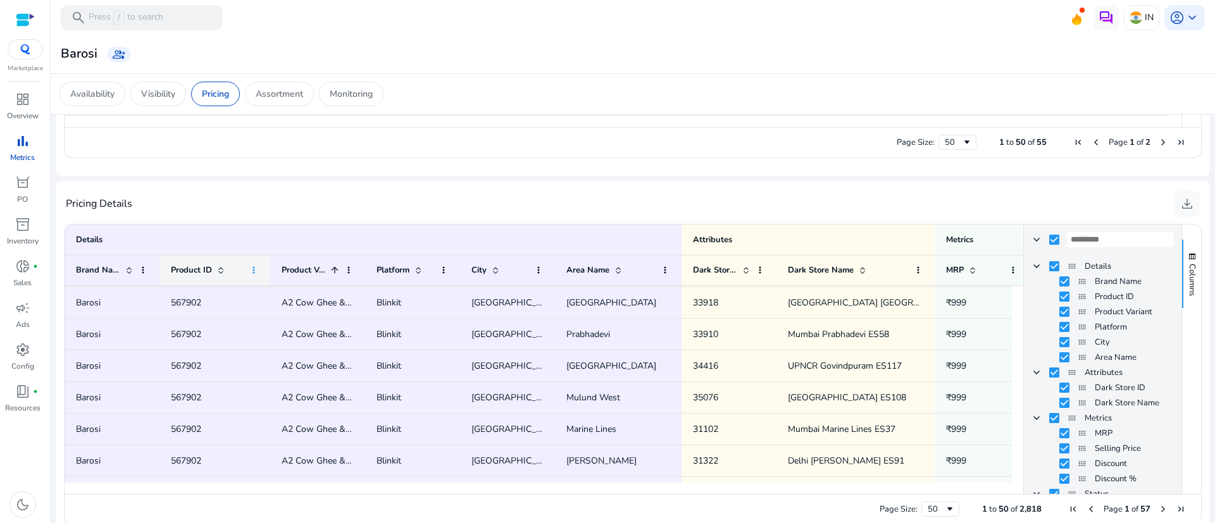
click at [253, 271] on span at bounding box center [254, 270] width 10 height 10
click at [491, 187] on div "Pricing Details download Press ENTER to sort. Press ALT DOWN to open column men…" at bounding box center [633, 362] width 1155 height 362
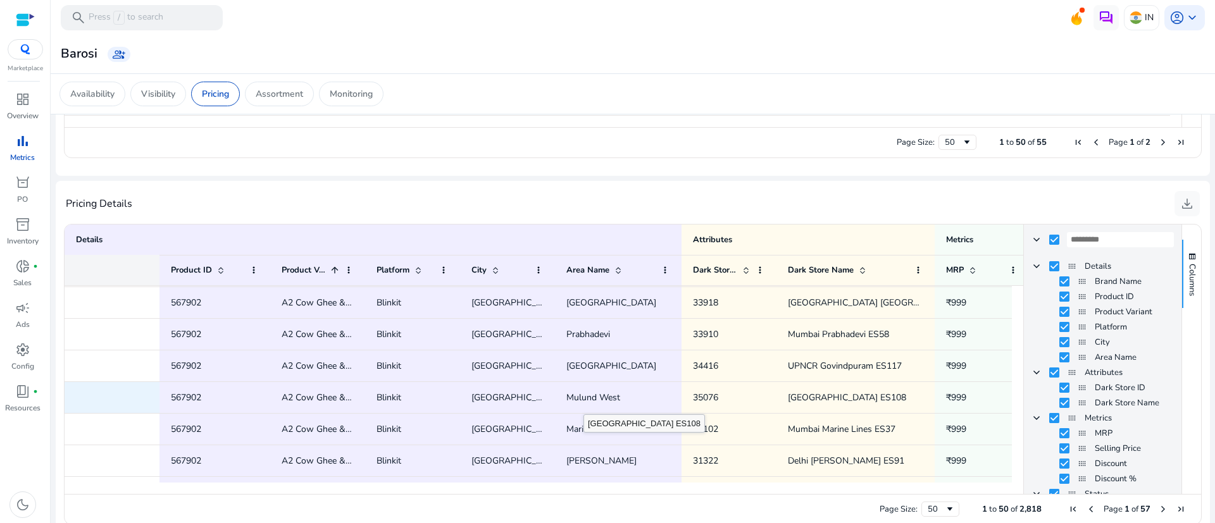
scroll to position [0, 241]
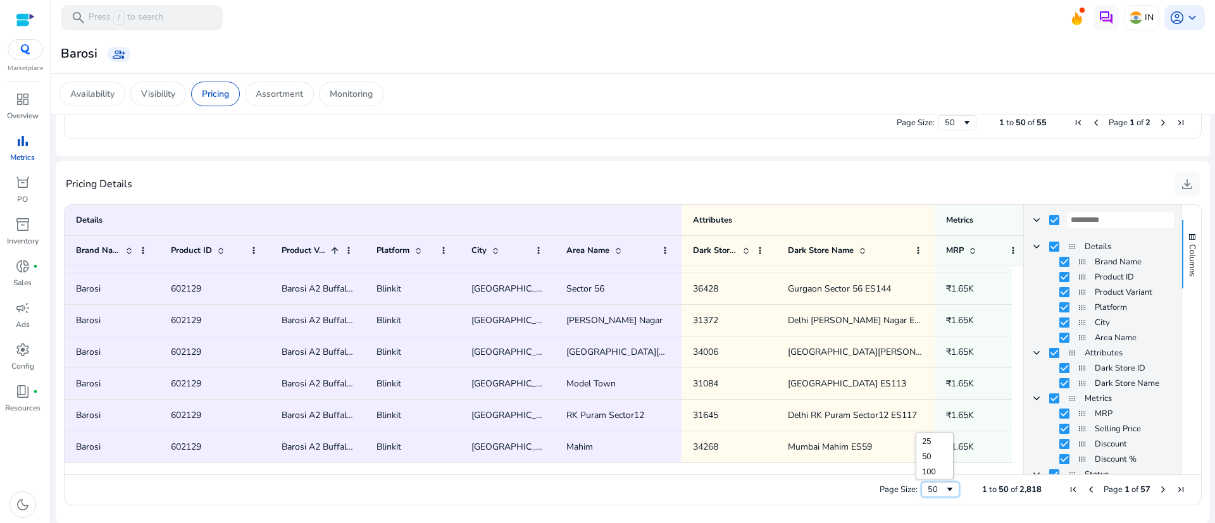
click at [948, 487] on span "Page Size" at bounding box center [950, 490] width 10 height 10
click at [1159, 490] on span "Next Page" at bounding box center [1163, 490] width 10 height 10
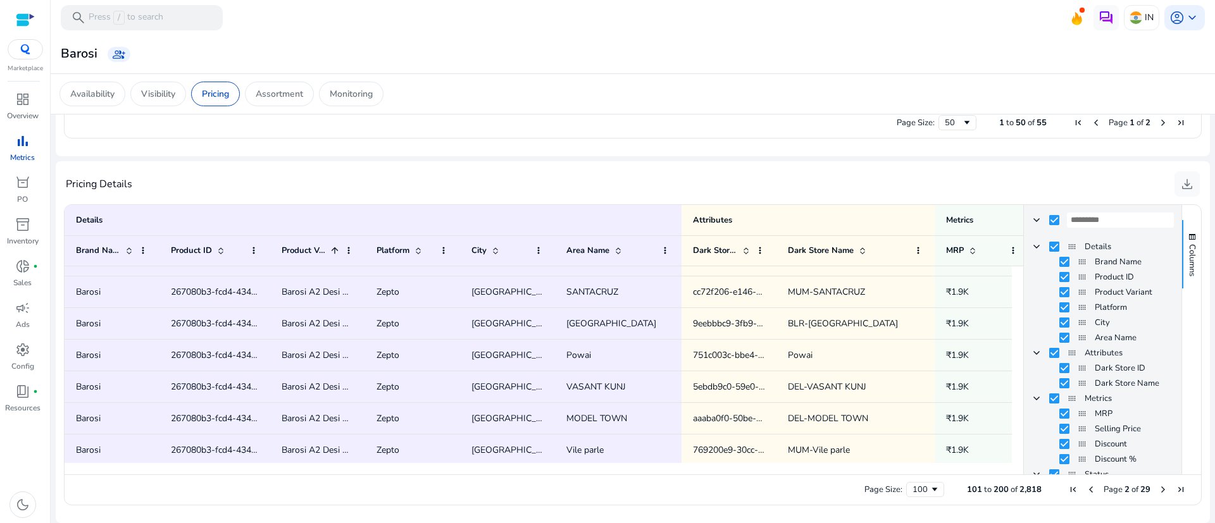
click at [1077, 308] on span "Platform Column" at bounding box center [1082, 308] width 10 height 10
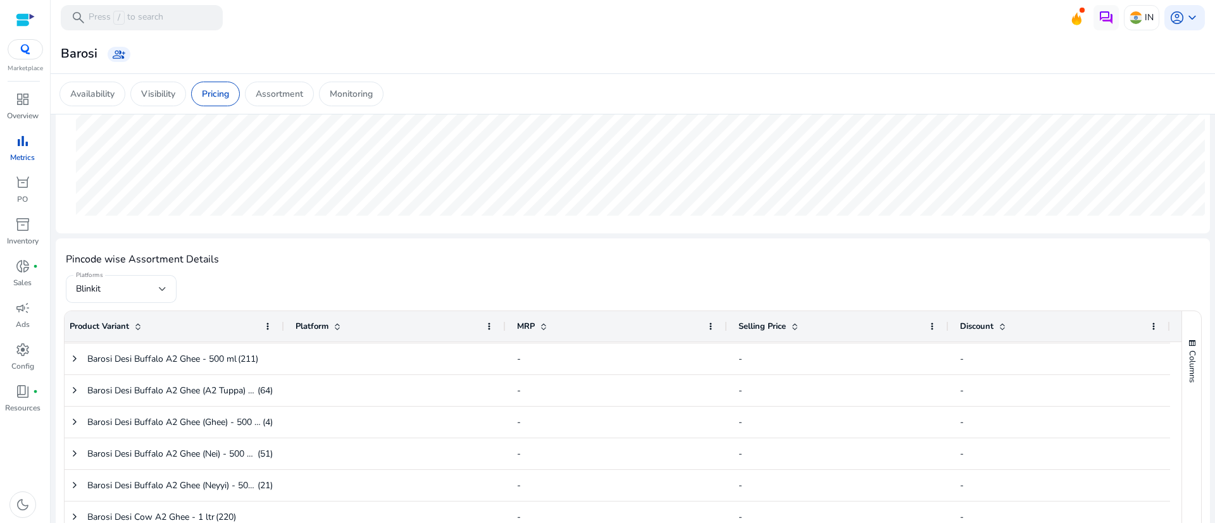
scroll to position [280, 0]
